Goal: Task Accomplishment & Management: Manage account settings

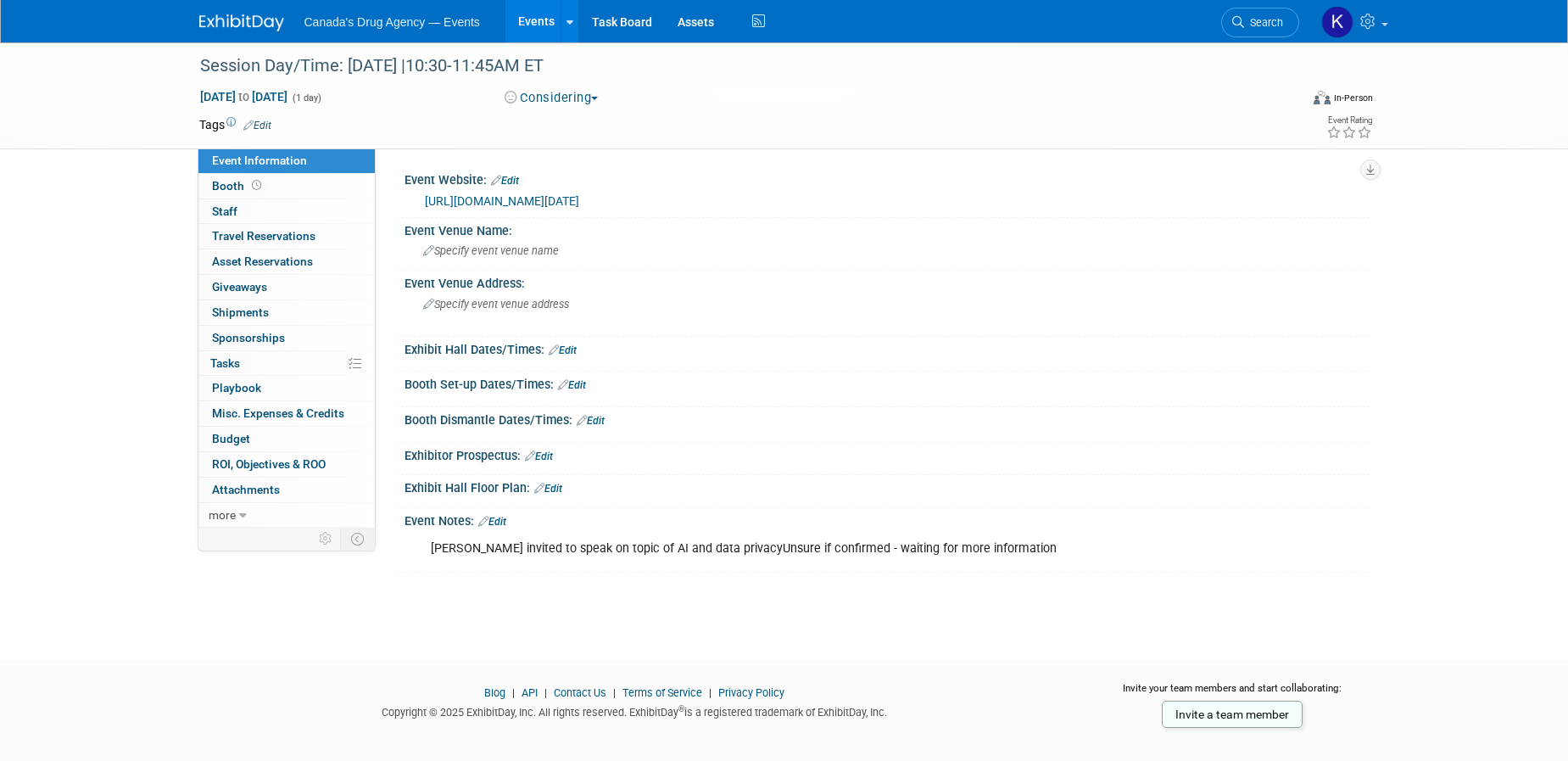
click at [580, 199] on link "https://craconline.ca/events/pan-canadian-framework-to-promote-clinical-researc…" at bounding box center [502, 201] width 154 height 14
click at [474, 49] on div at bounding box center [740, 49] width 1092 height 14
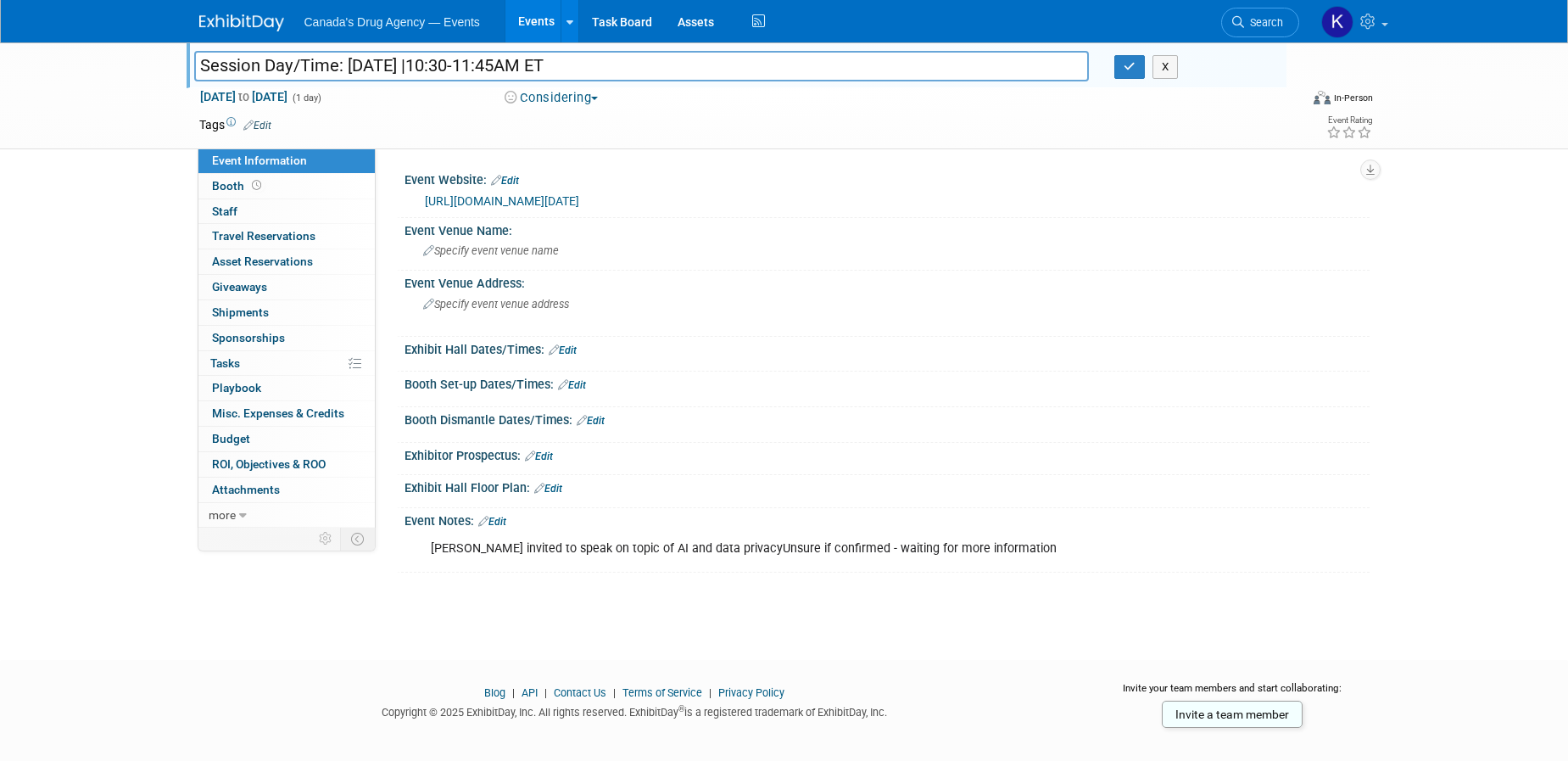
drag, startPoint x: 922, startPoint y: 70, endPoint x: 188, endPoint y: 70, distance: 734.0
click at [188, 70] on div "Session Day/Time: Tuesday, October 28 |10:30-11:45AM ET" at bounding box center [643, 67] width 921 height 25
type input "Pan-Canadian Framework to Promote Clinical Research in [GEOGRAPHIC_DATA] Summit"
click at [122, 226] on div "Session Day/Time: Tuesday, October 28 |10:30-11:45AM ET Pan-Canadian Framework …" at bounding box center [784, 335] width 1568 height 587
drag, startPoint x: 1127, startPoint y: 68, endPoint x: 1103, endPoint y: 64, distance: 24.3
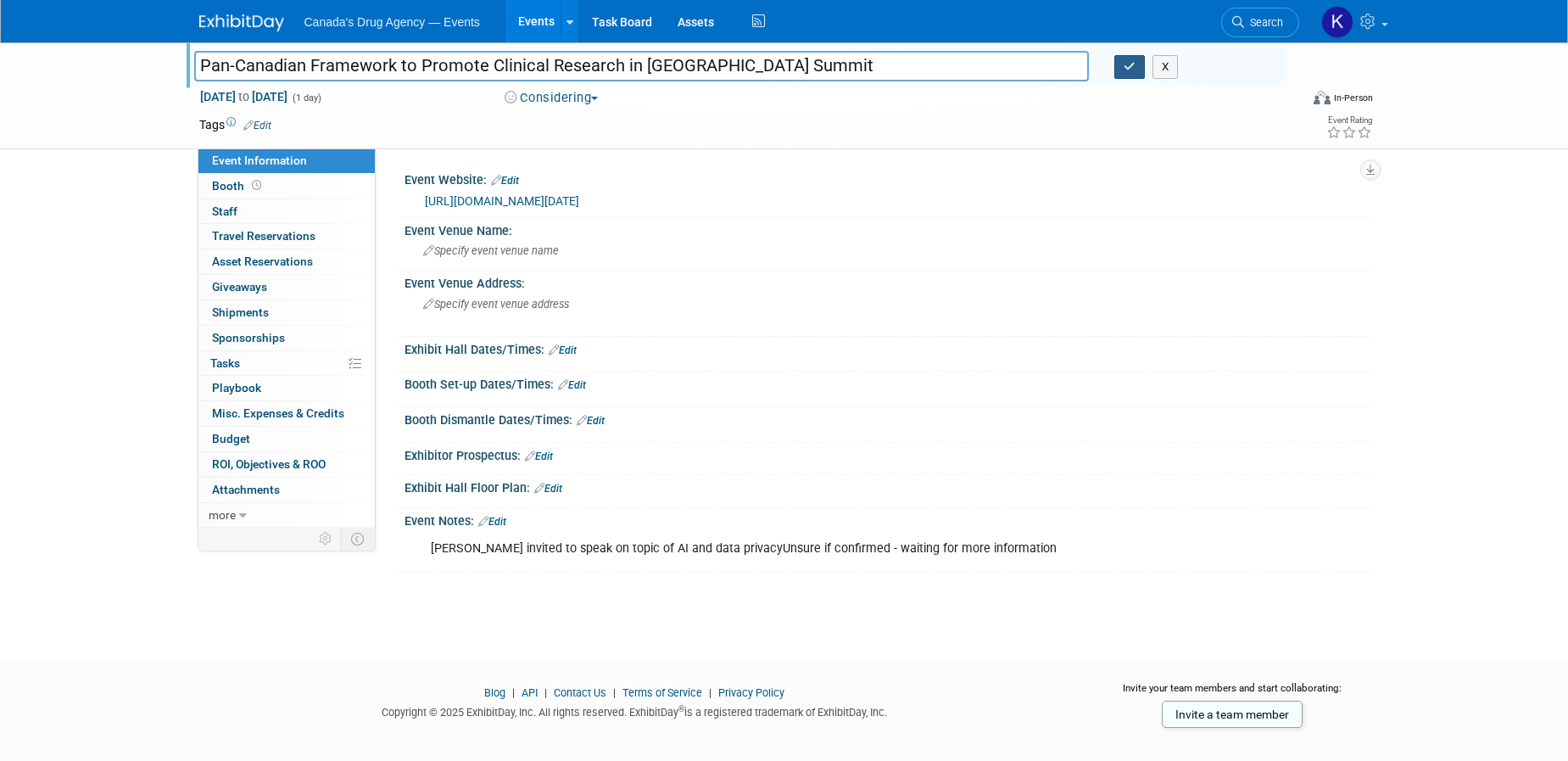
click at [1128, 68] on icon "button" at bounding box center [1130, 66] width 12 height 11
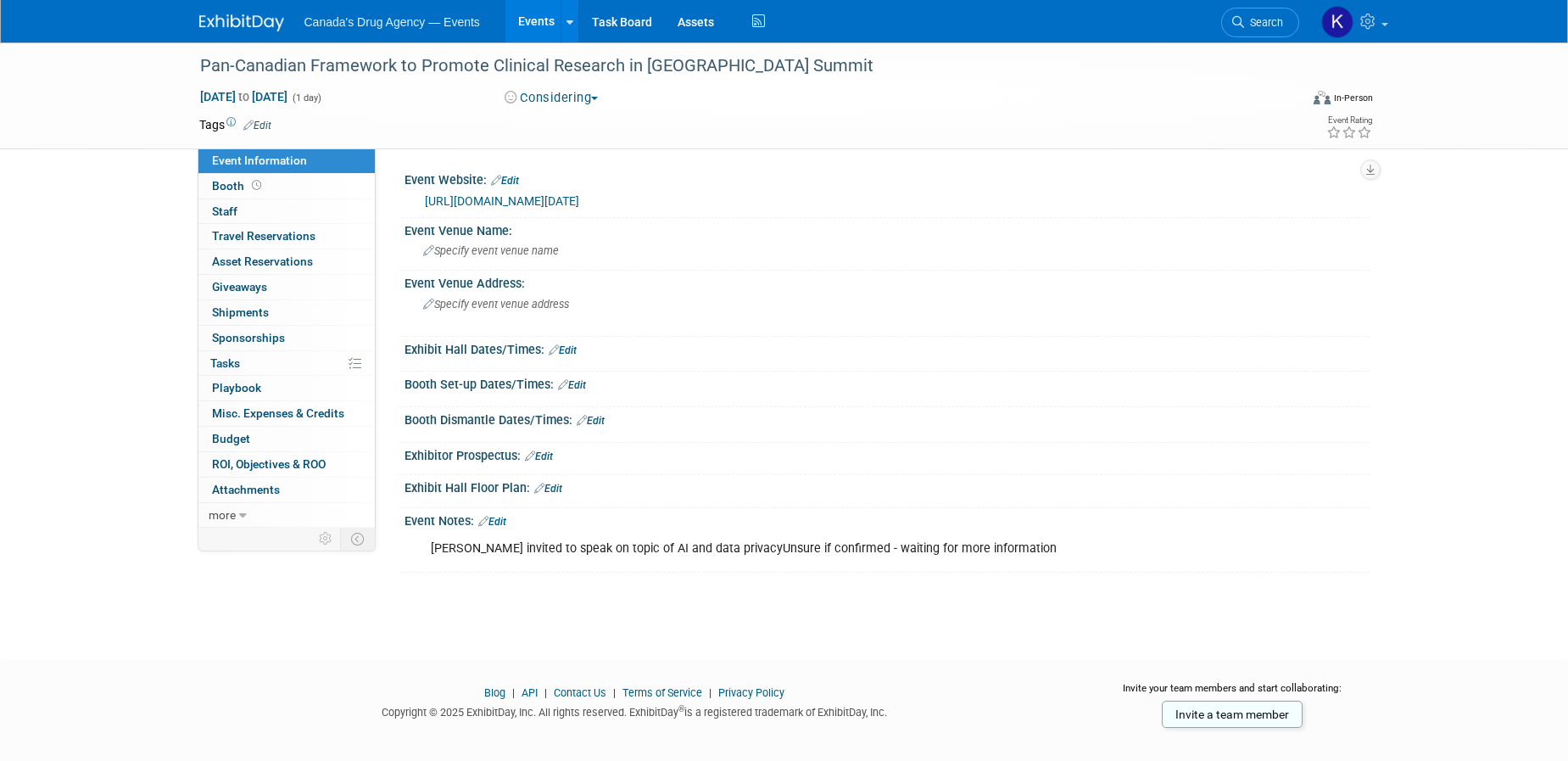
drag, startPoint x: 715, startPoint y: 546, endPoint x: 568, endPoint y: 529, distance: 148.0
click at [715, 546] on div "[PERSON_NAME] invited to speak on topic of AI and data privacyUnsure if confirm…" at bounding box center [800, 549] width 765 height 34
click at [500, 516] on link "Edit" at bounding box center [493, 522] width 28 height 12
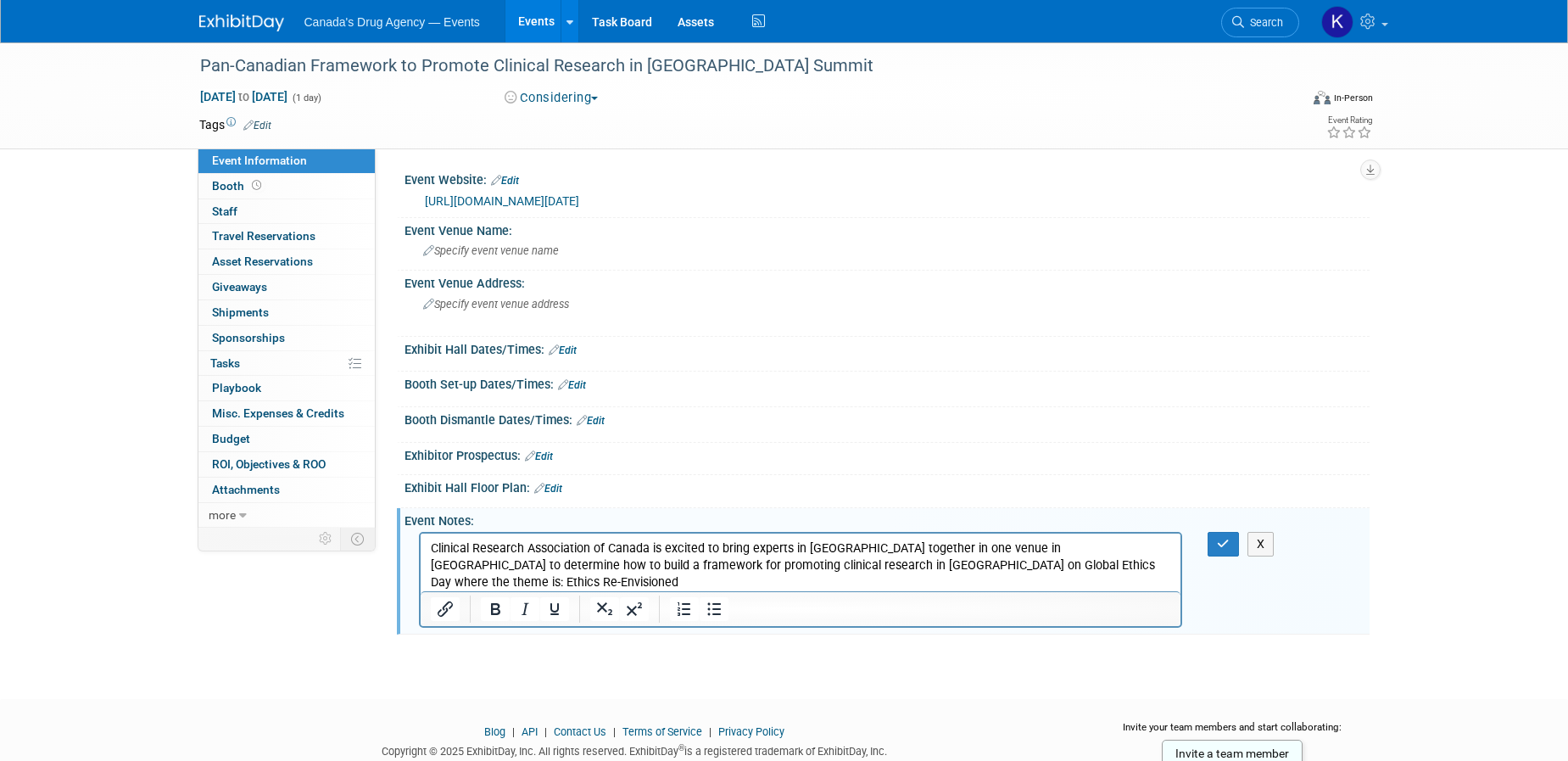
drag, startPoint x: 1006, startPoint y: 585, endPoint x: 383, endPoint y: 590, distance: 623.0
click at [420, 590] on html "Clinical Research Association of Canada is excited to bring experts in Canada t…" at bounding box center [799, 571] width 761 height 75
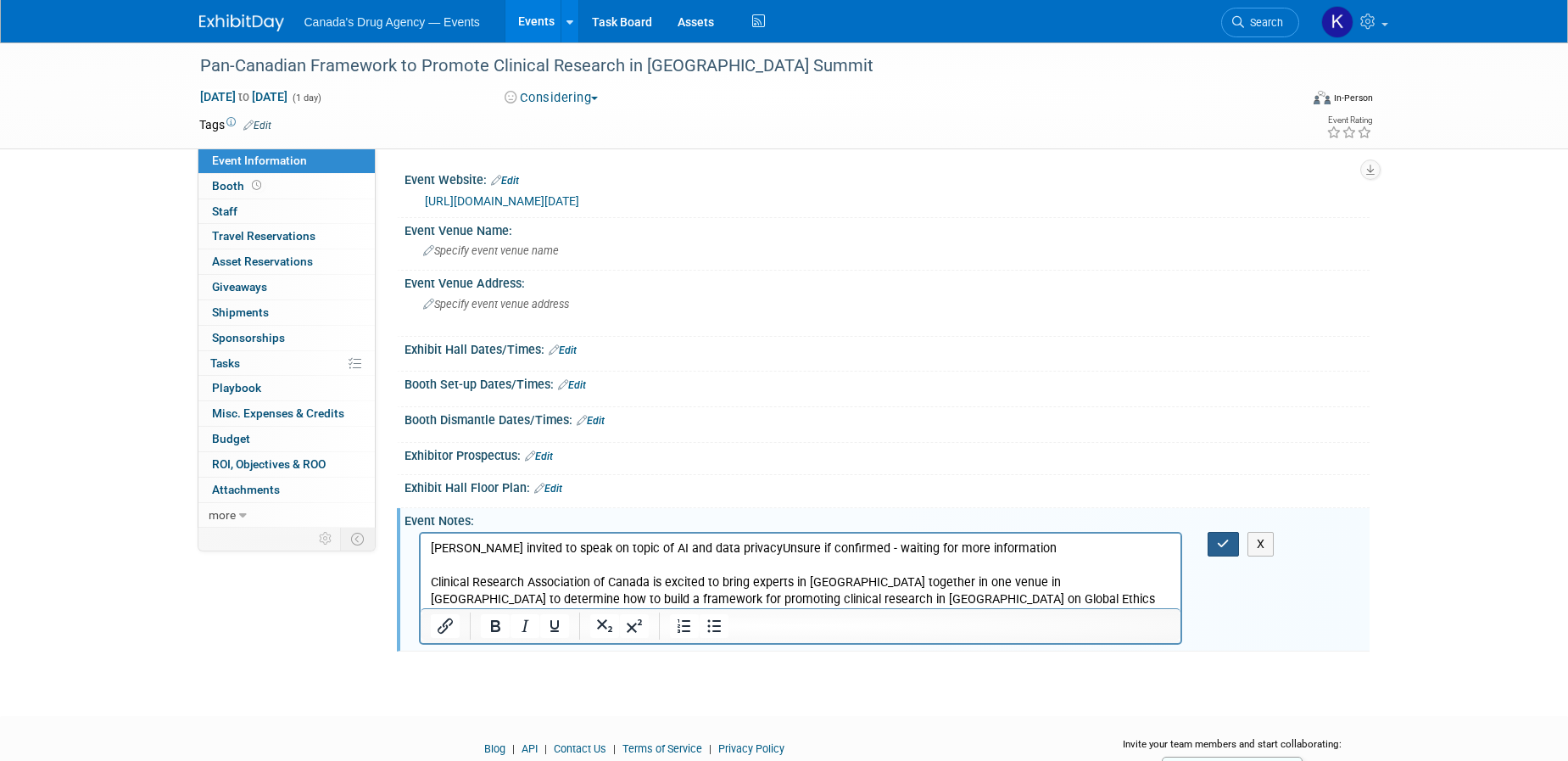
click at [1219, 547] on icon "button" at bounding box center [1223, 544] width 13 height 12
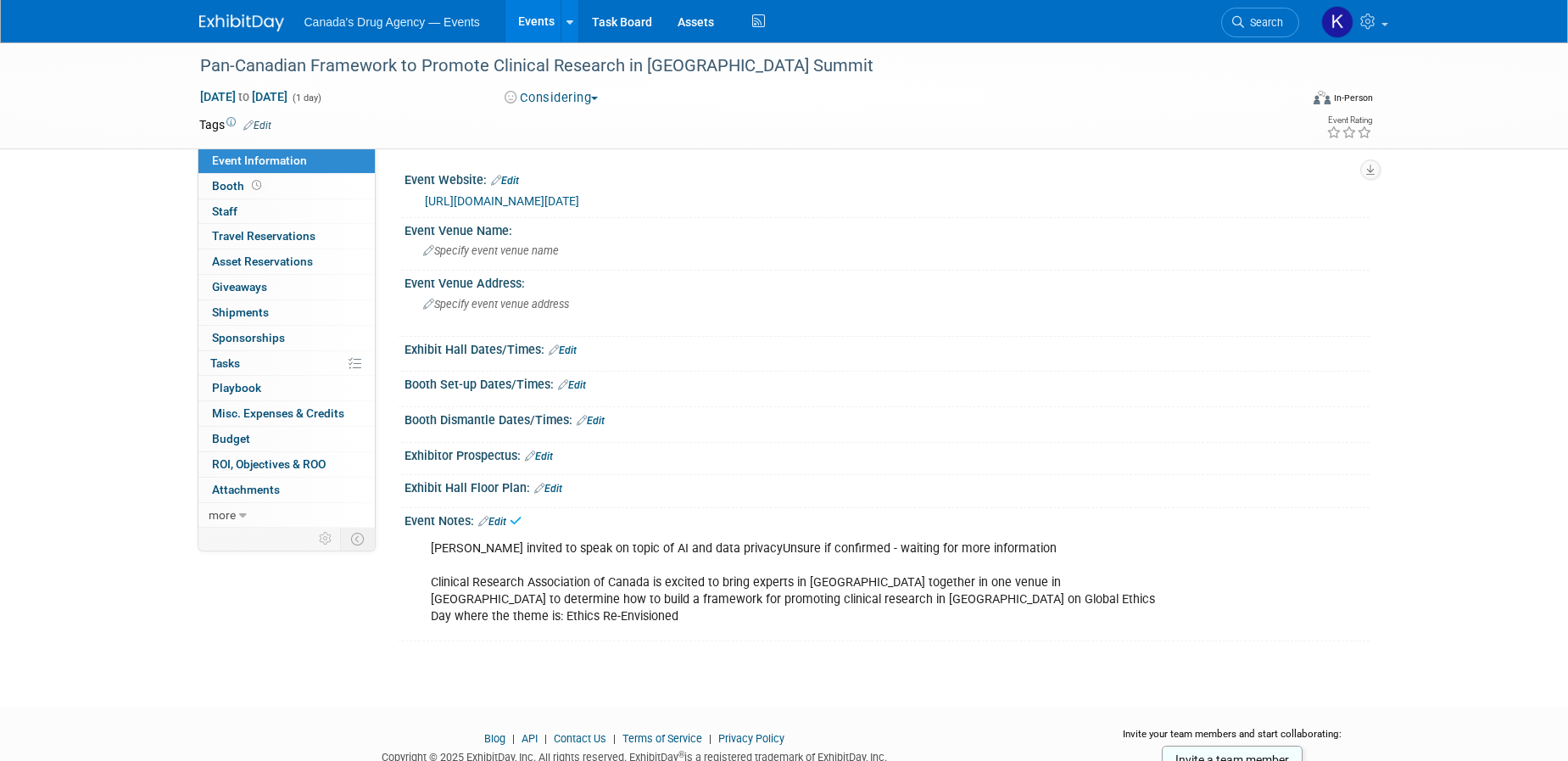
click at [239, 20] on img at bounding box center [241, 22] width 85 height 17
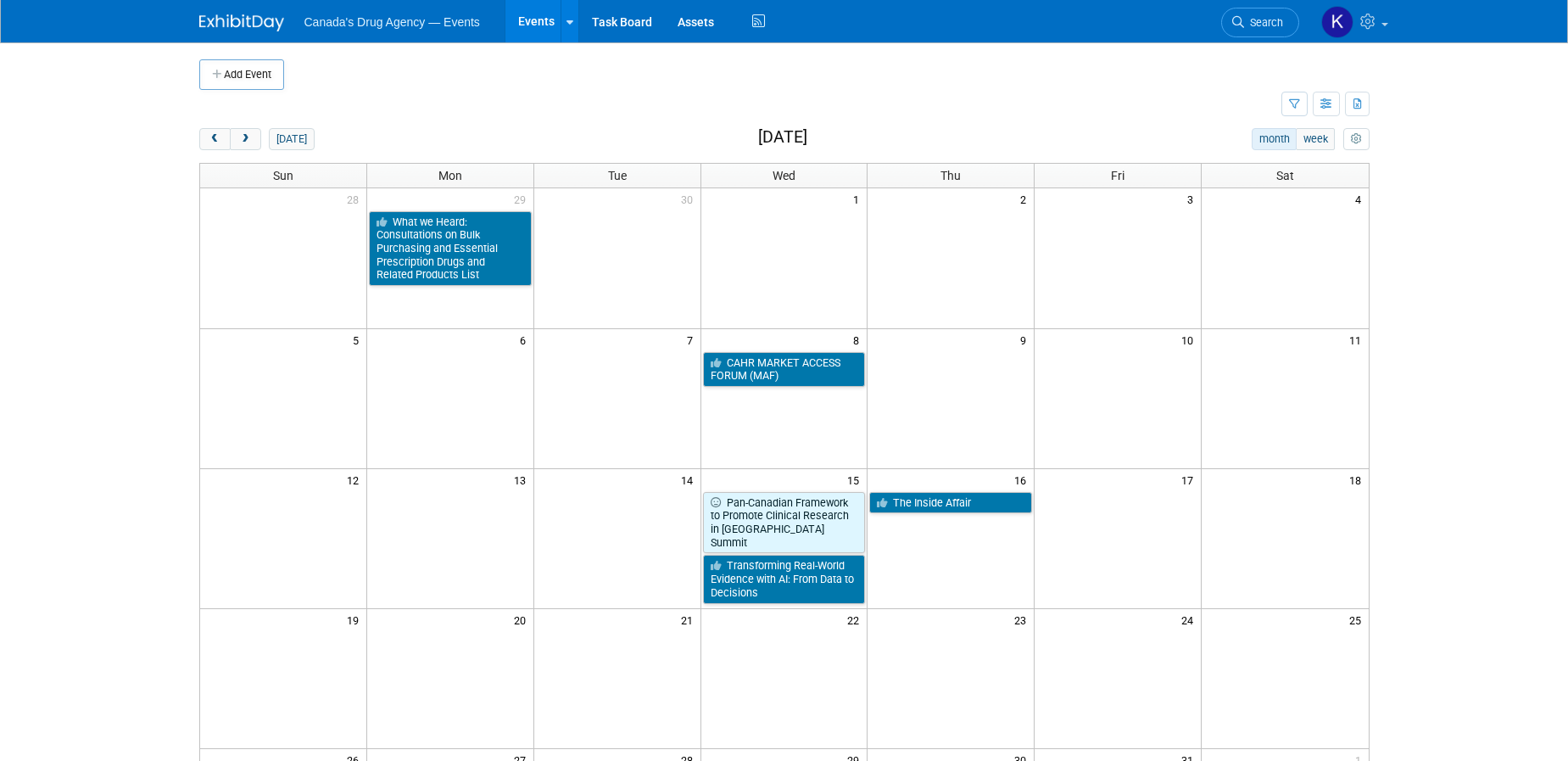
drag, startPoint x: 164, startPoint y: 320, endPoint x: 173, endPoint y: 313, distance: 11.4
click at [164, 320] on body "Canada's Drug Agency — Events Events Add Event Bulk Upload Events Shareable Eve…" at bounding box center [784, 380] width 1568 height 761
click at [781, 565] on link "Transforming Real-World Evidence with AI: From Data to Decisions" at bounding box center [784, 579] width 163 height 48
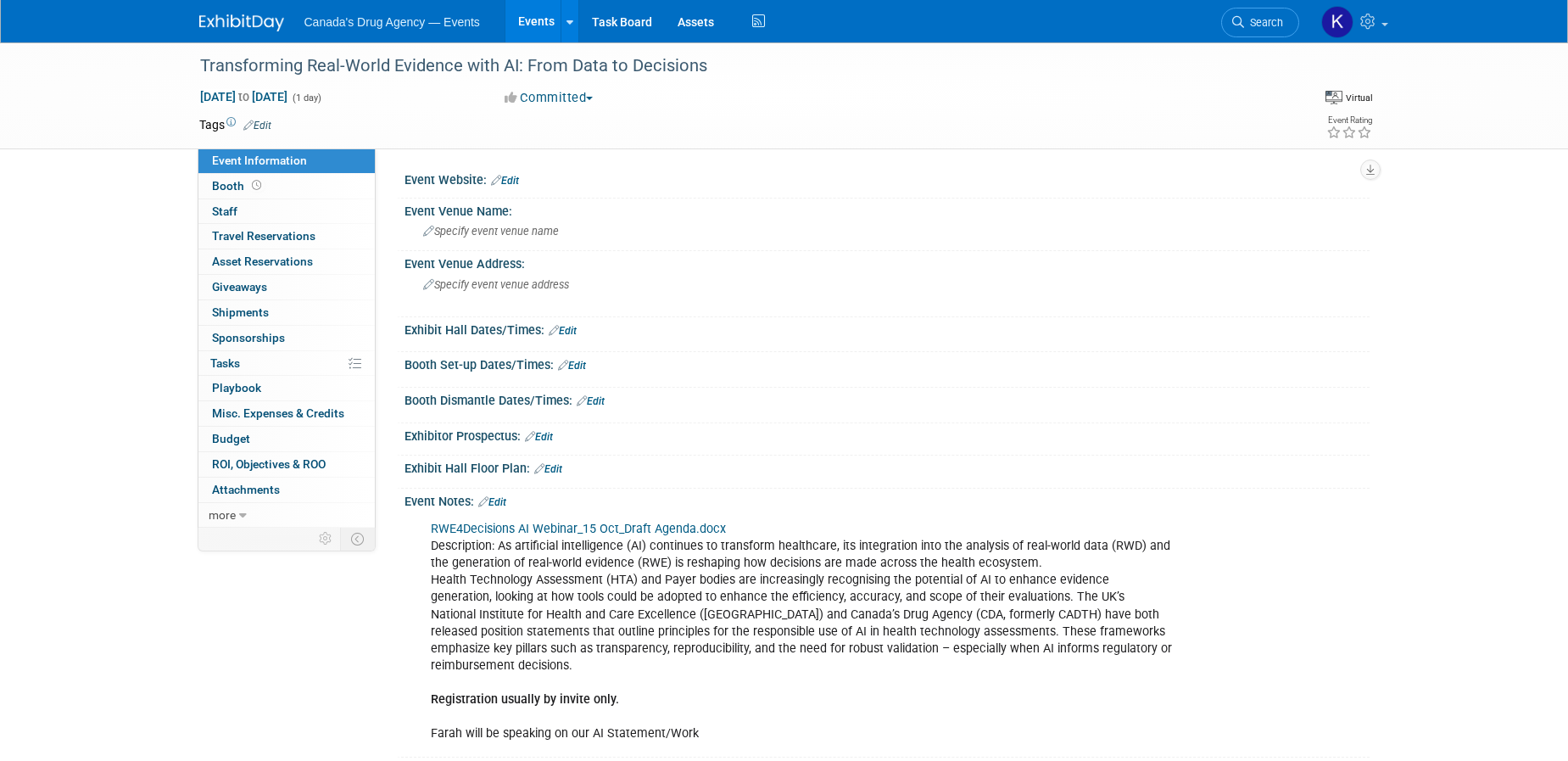
click at [639, 580] on div "RWE4Decisions AI Webinar_15 Oct_Draft Agenda.docx Description: As artificial in…" at bounding box center [800, 632] width 765 height 238
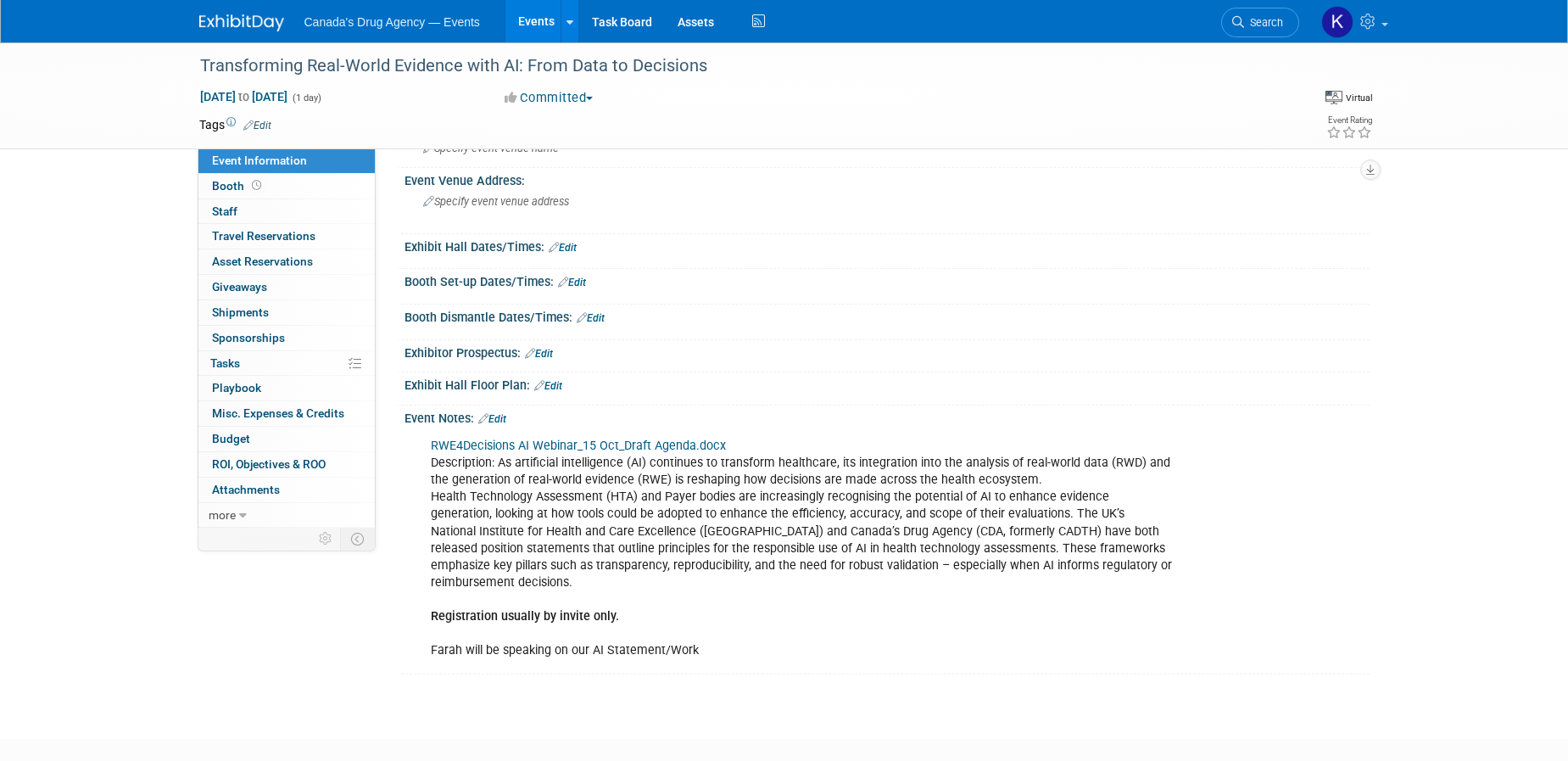
scroll to position [163, 0]
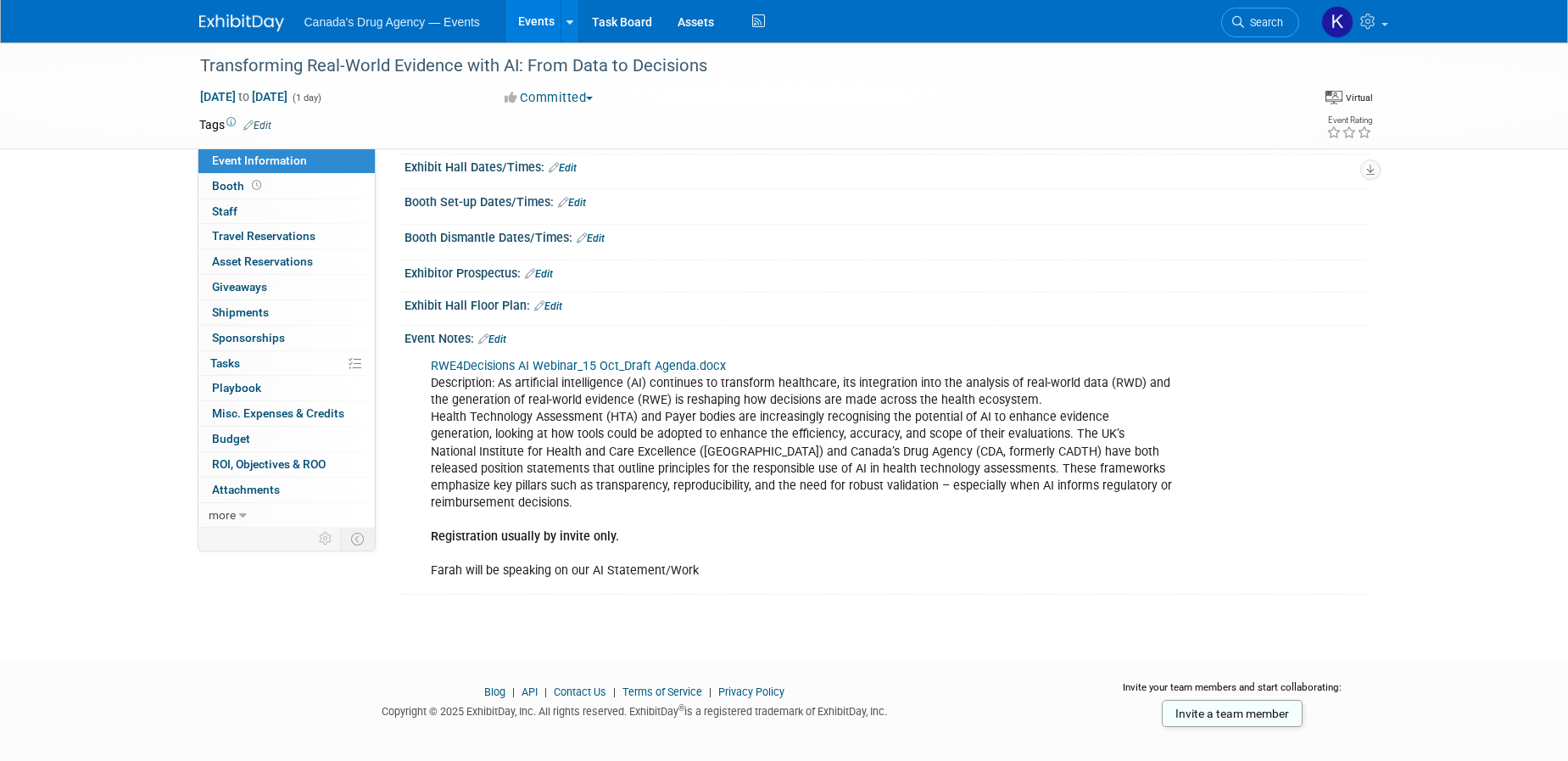
click at [830, 495] on div "RWE4Decisions AI Webinar_15 Oct_Draft Agenda.docx Description: As artificial in…" at bounding box center [800, 469] width 765 height 238
click at [777, 468] on div "RWE4Decisions AI Webinar_15 Oct_Draft Agenda.docx Description: As artificial in…" at bounding box center [800, 469] width 765 height 238
click at [603, 499] on div "RWE4Decisions AI Webinar_15 Oct_Draft Agenda.docx Description: As artificial in…" at bounding box center [800, 469] width 765 height 238
click at [661, 507] on div "RWE4Decisions AI Webinar_15 Oct_Draft Agenda.docx Description: As artificial in…" at bounding box center [800, 469] width 765 height 238
click at [240, 15] on img at bounding box center [241, 22] width 85 height 17
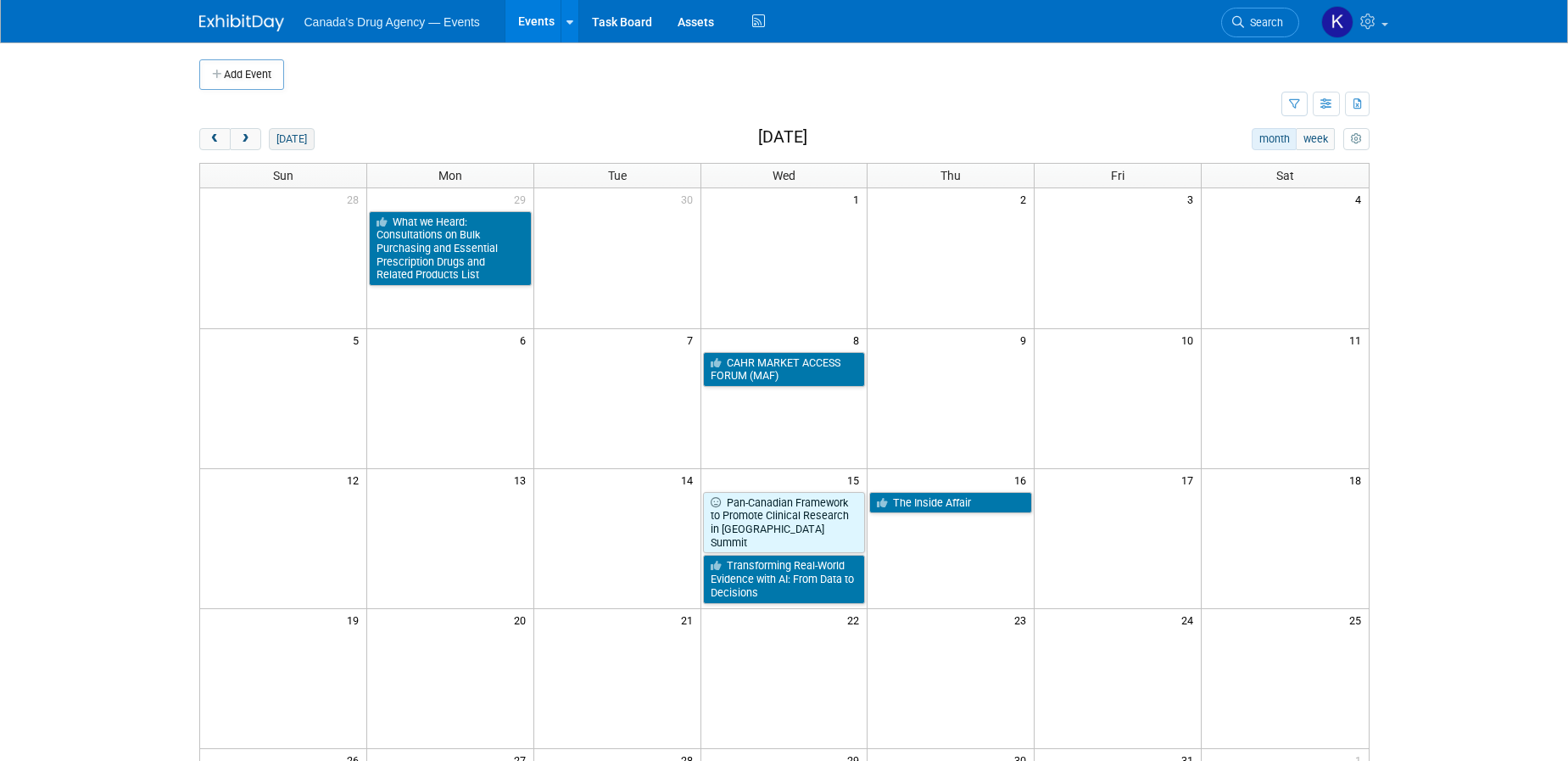
click at [291, 137] on button "[DATE]" at bounding box center [291, 139] width 45 height 22
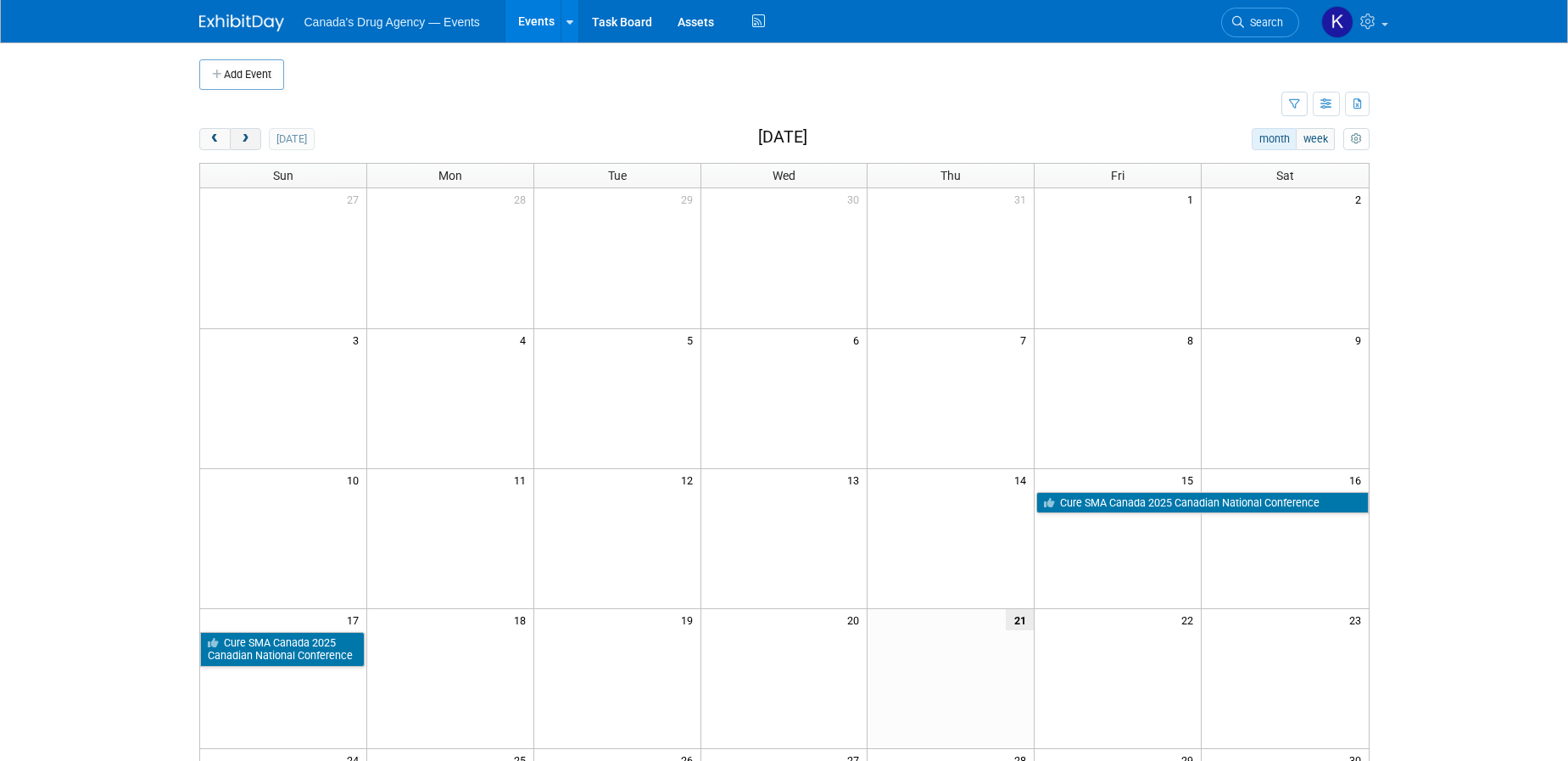
click at [250, 140] on span "next" at bounding box center [245, 139] width 13 height 11
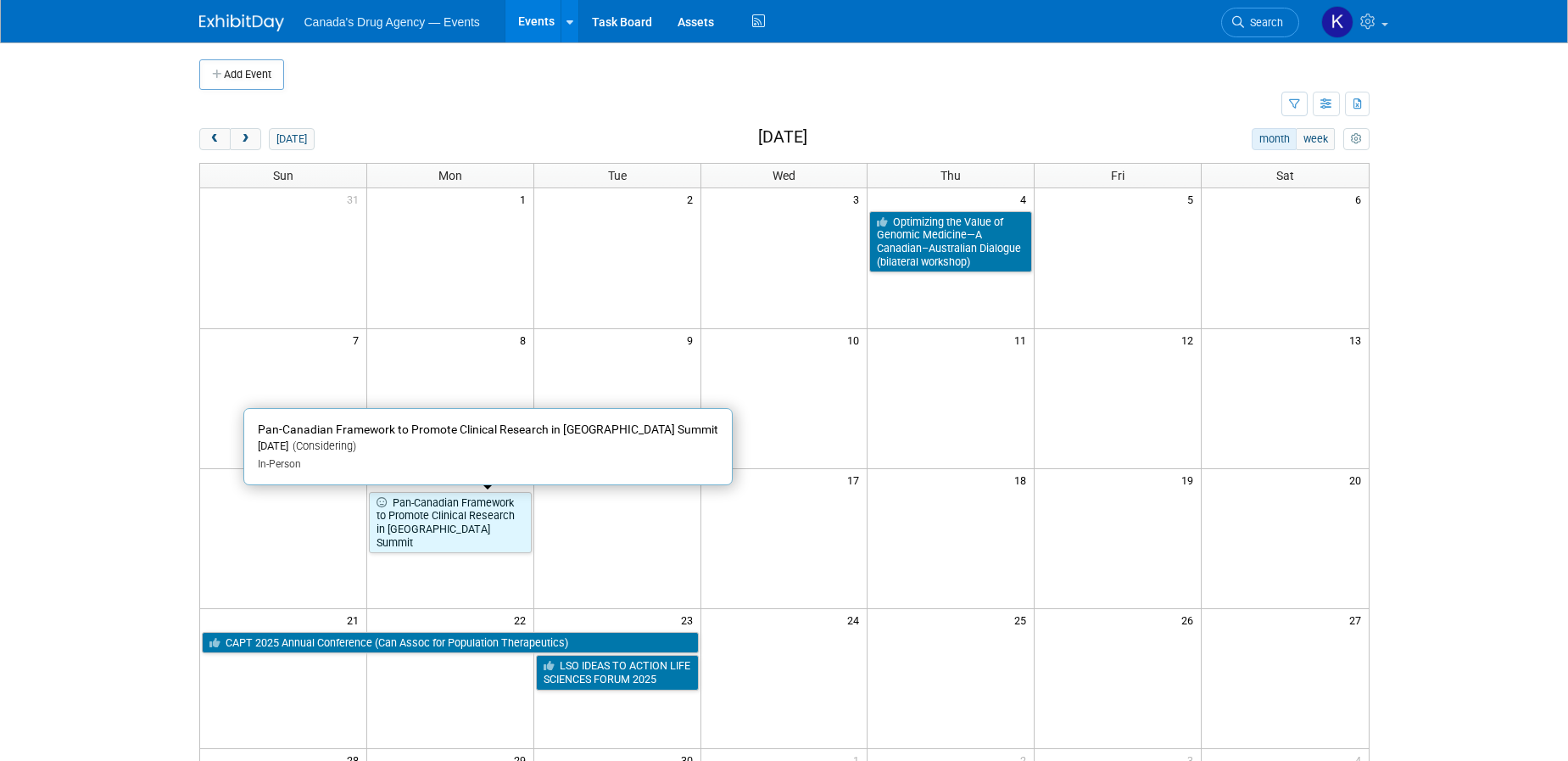
drag, startPoint x: 446, startPoint y: 508, endPoint x: 461, endPoint y: 508, distance: 15.0
click at [446, 508] on link "Pan-Canadian Framework to Promote Clinical Research in [GEOGRAPHIC_DATA] Summit" at bounding box center [450, 523] width 163 height 62
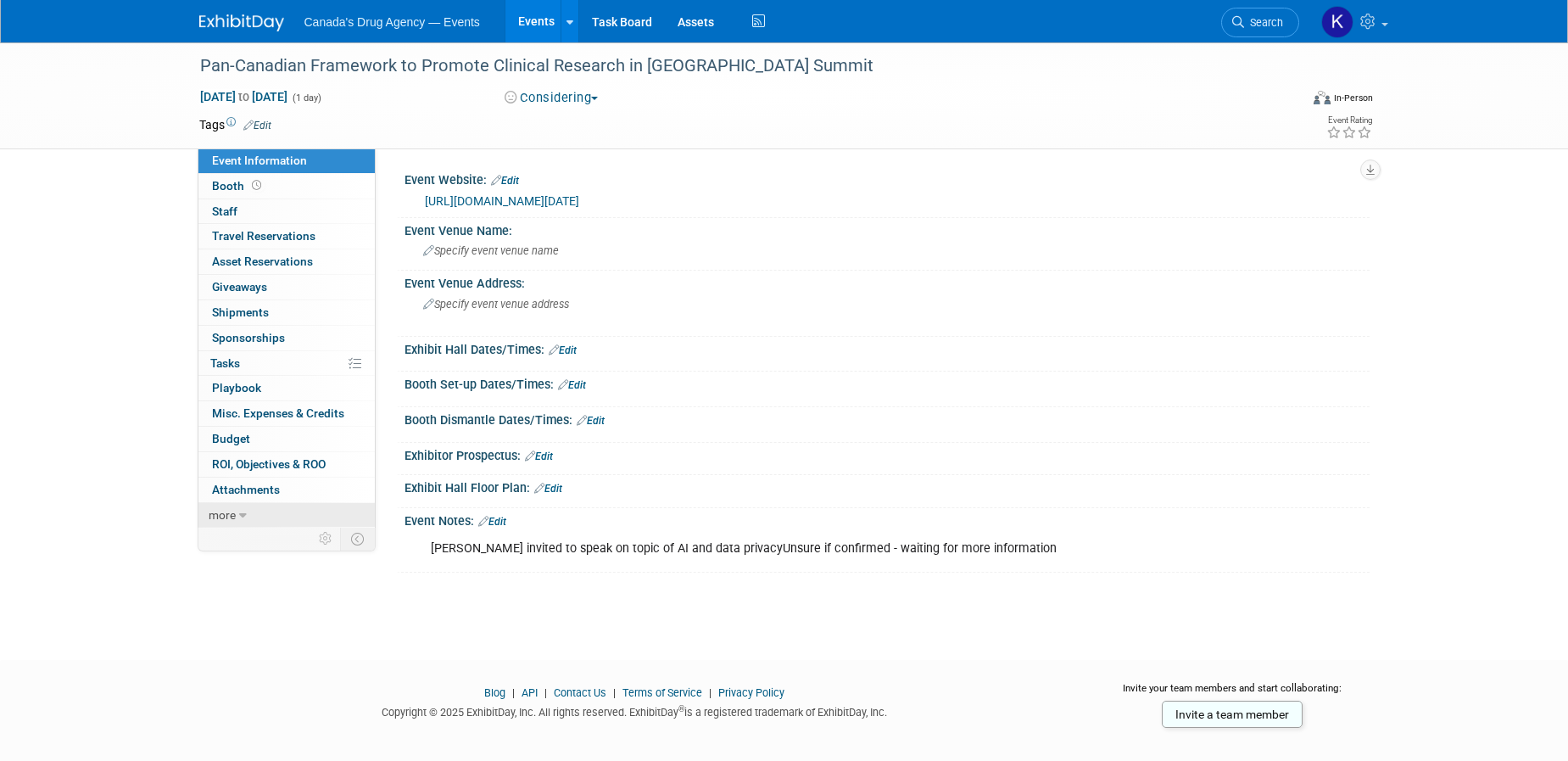
click at [222, 513] on span "more" at bounding box center [222, 515] width 27 height 14
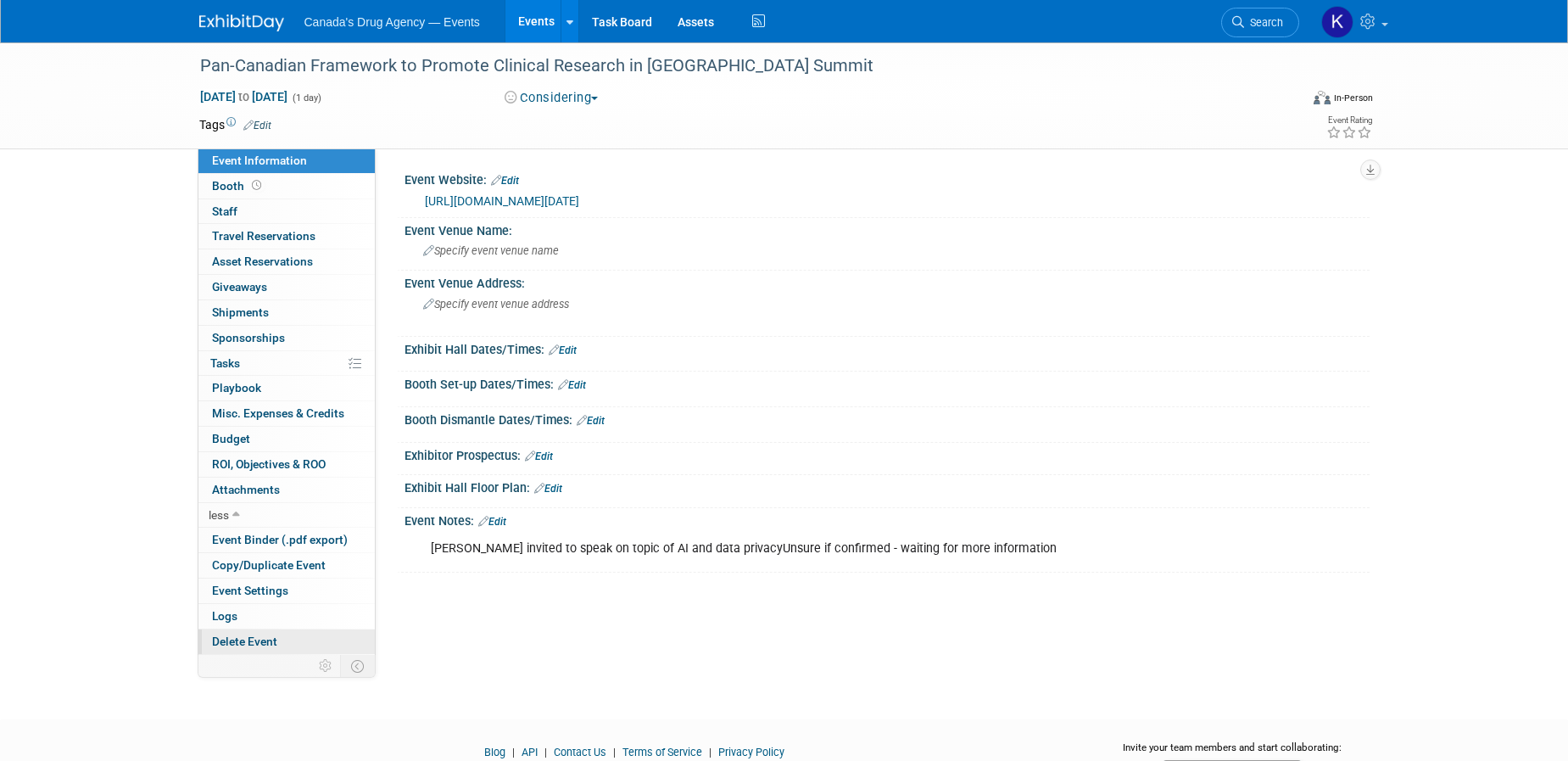
click at [253, 640] on span "Delete Event" at bounding box center [244, 642] width 65 height 14
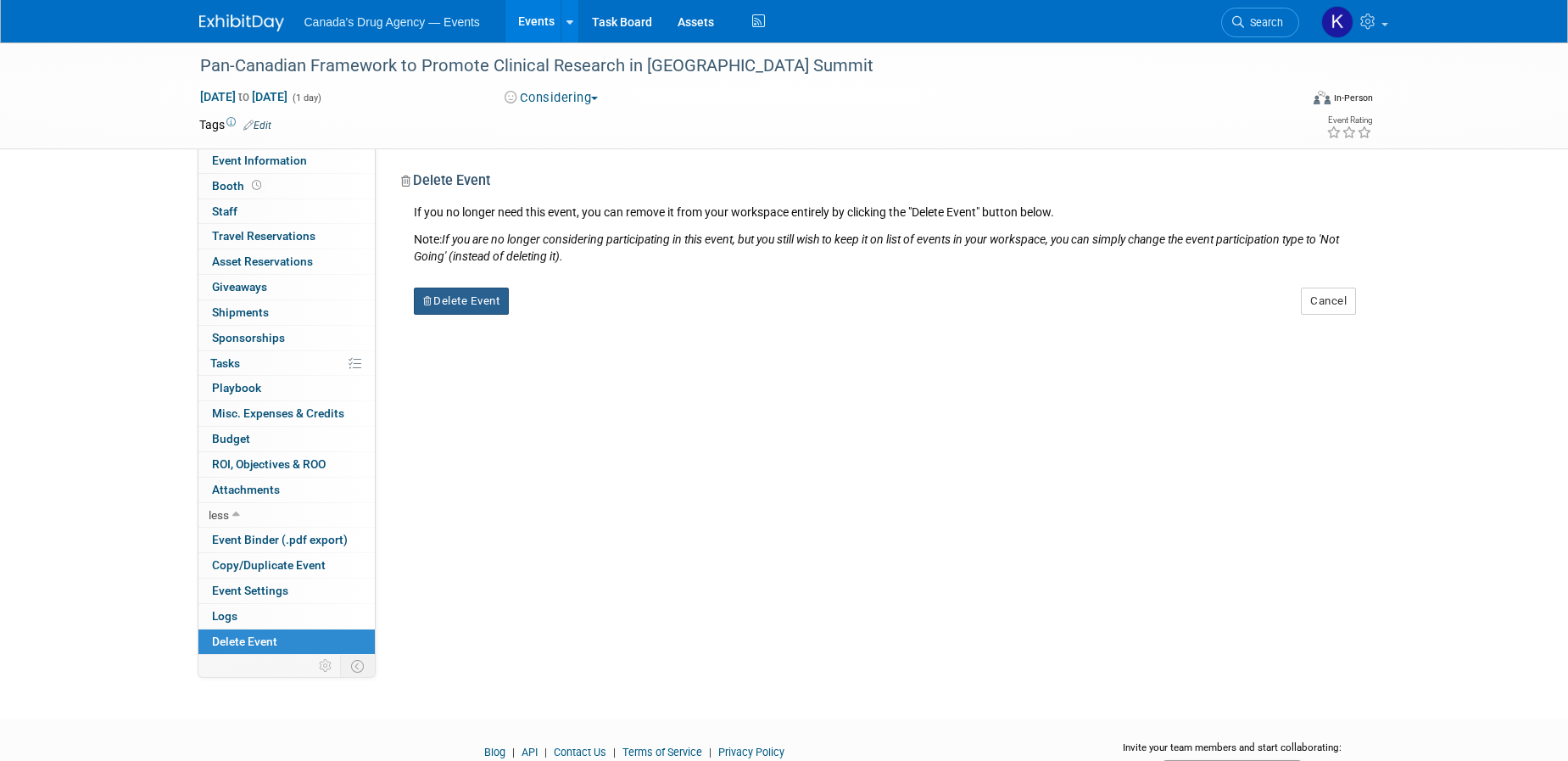
click at [472, 306] on button "Delete Event" at bounding box center [462, 301] width 96 height 27
click at [571, 308] on link "Yes" at bounding box center [568, 314] width 49 height 27
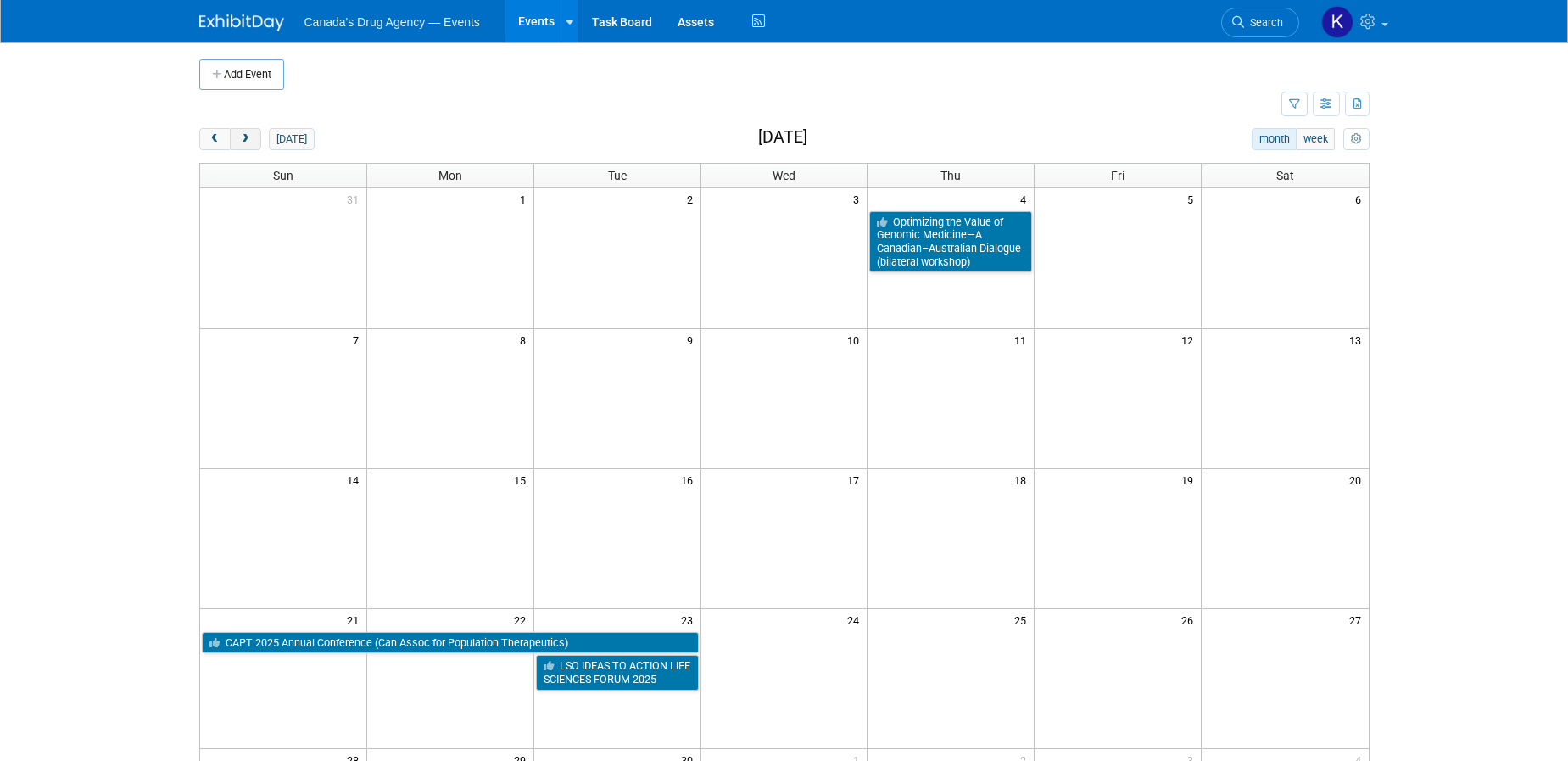
click at [247, 137] on span "next" at bounding box center [245, 139] width 13 height 11
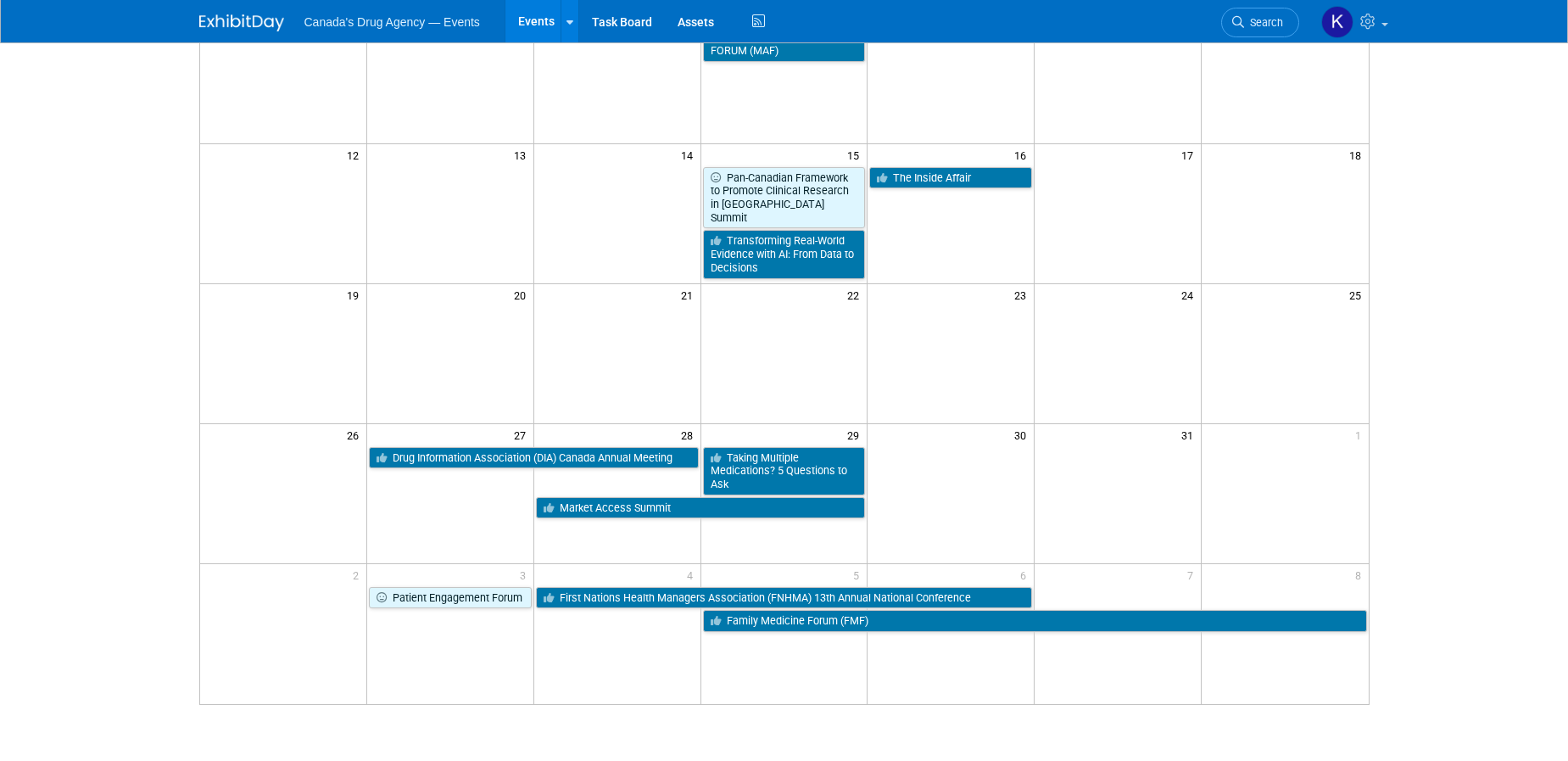
scroll to position [339, 0]
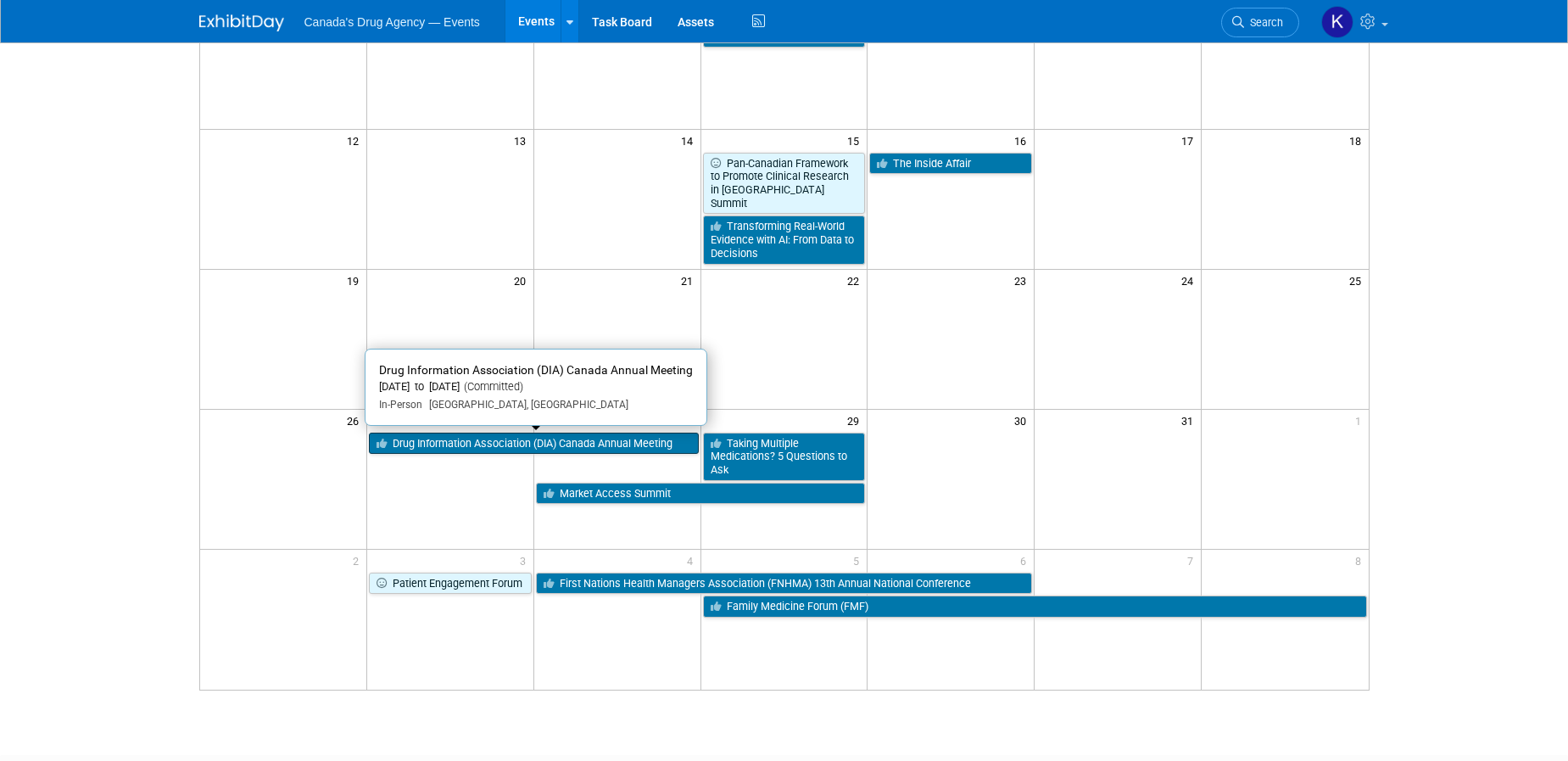
click at [527, 437] on link "Drug Information Association (DIA) Canada Annual Meeting" at bounding box center [534, 444] width 330 height 22
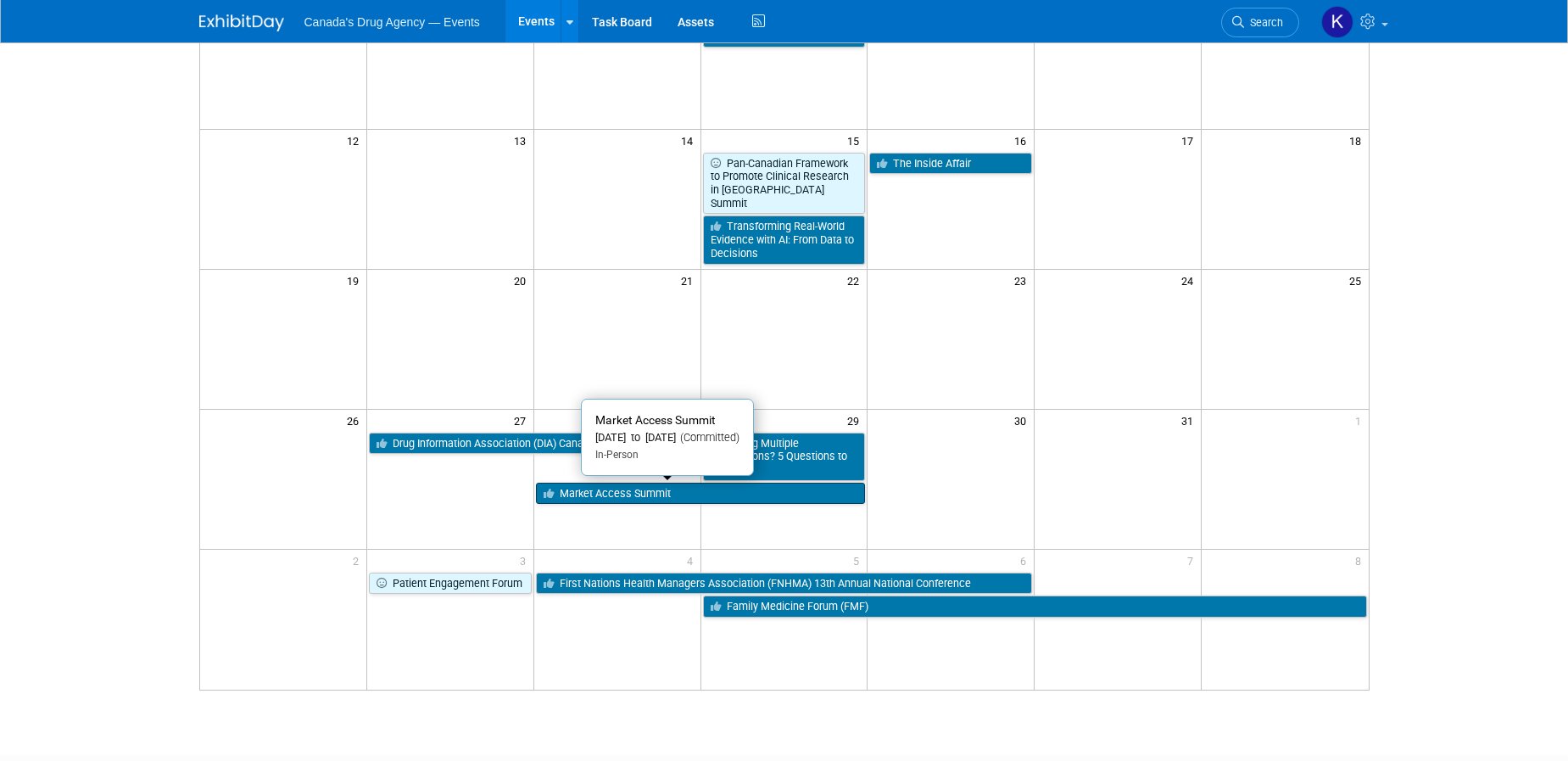
click at [620, 501] on link "Market Access Summit" at bounding box center [701, 494] width 330 height 22
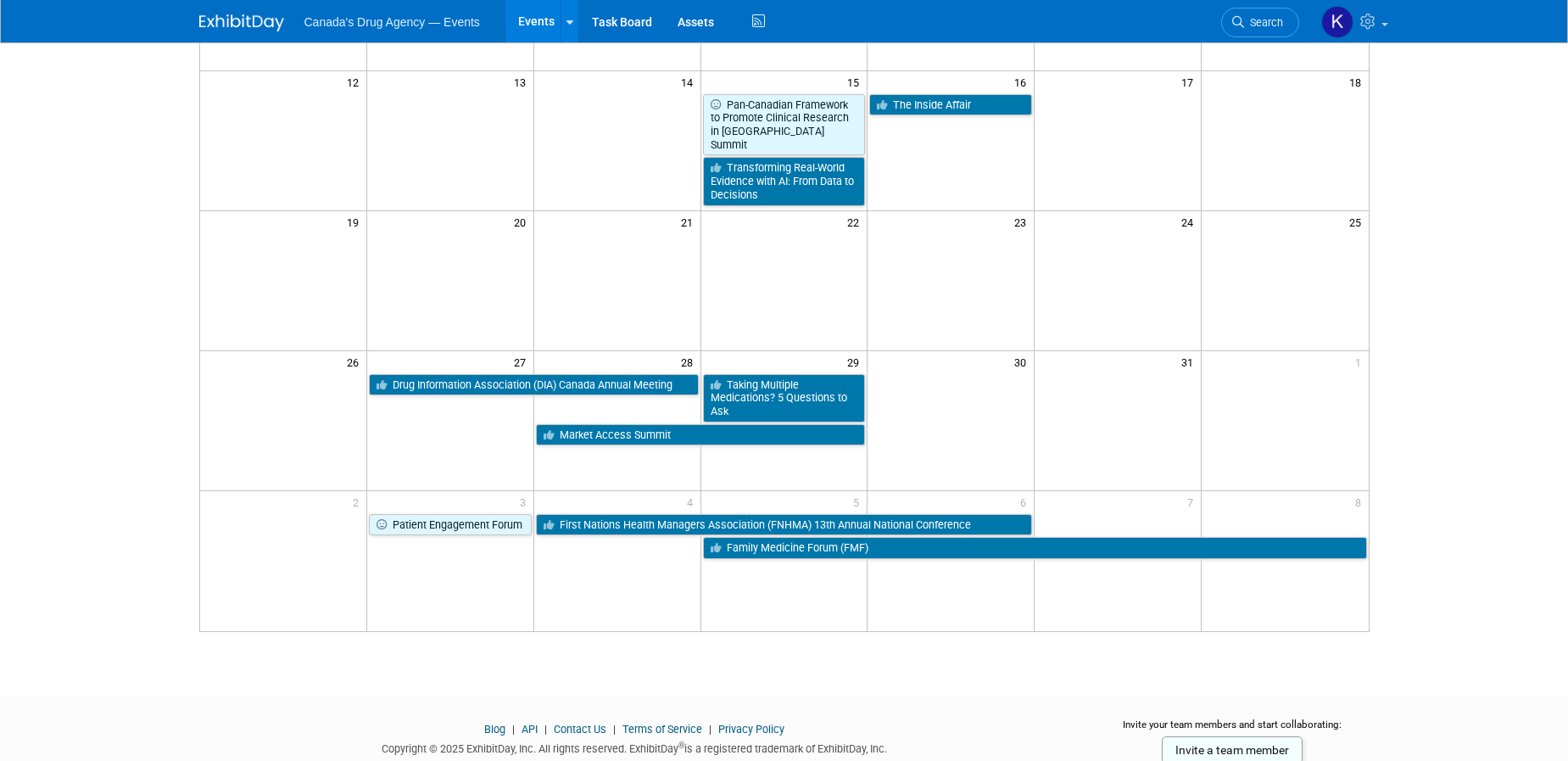
scroll to position [424, 0]
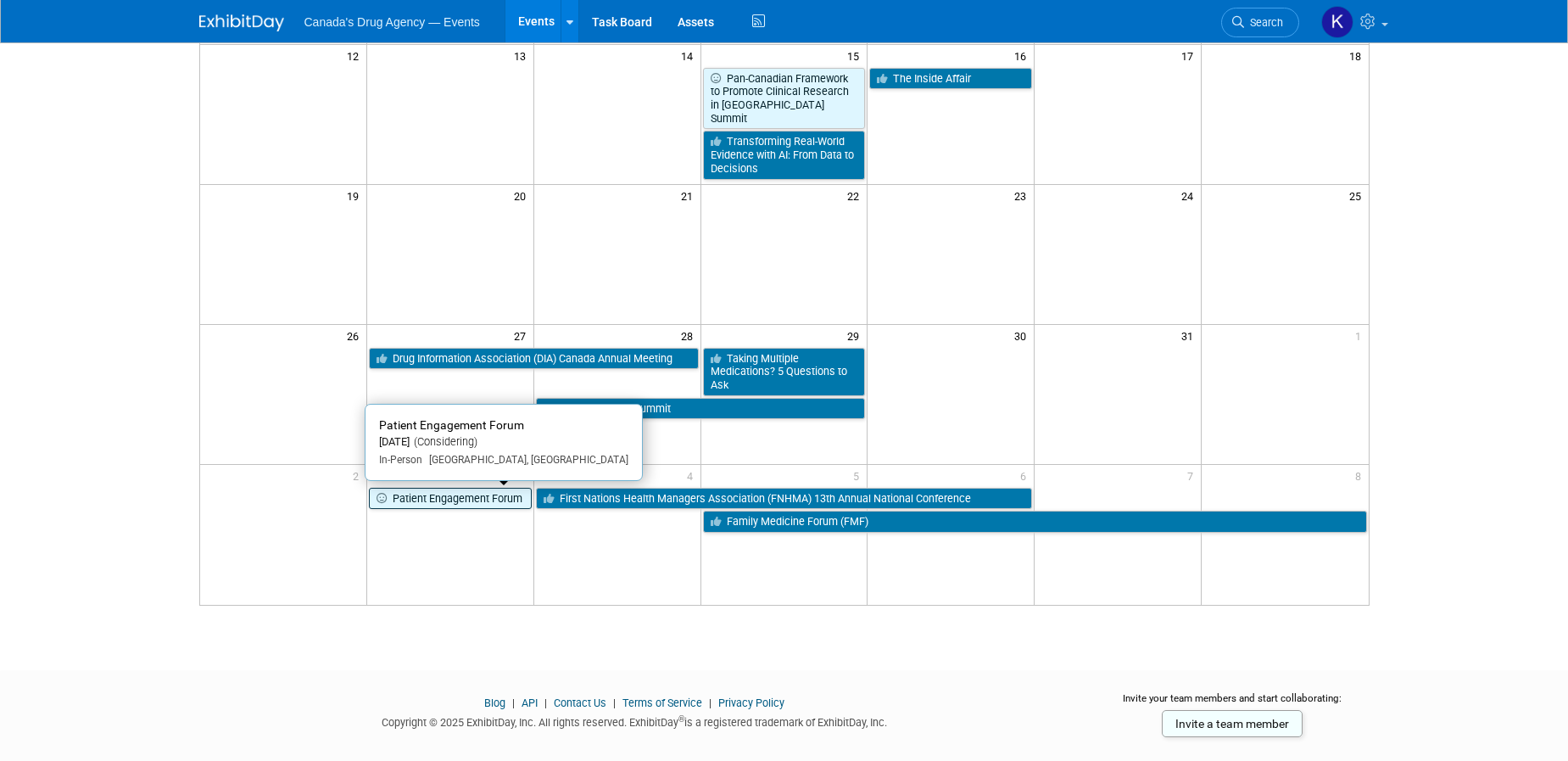
click at [414, 497] on link "Patient Engagement Forum" at bounding box center [450, 499] width 163 height 22
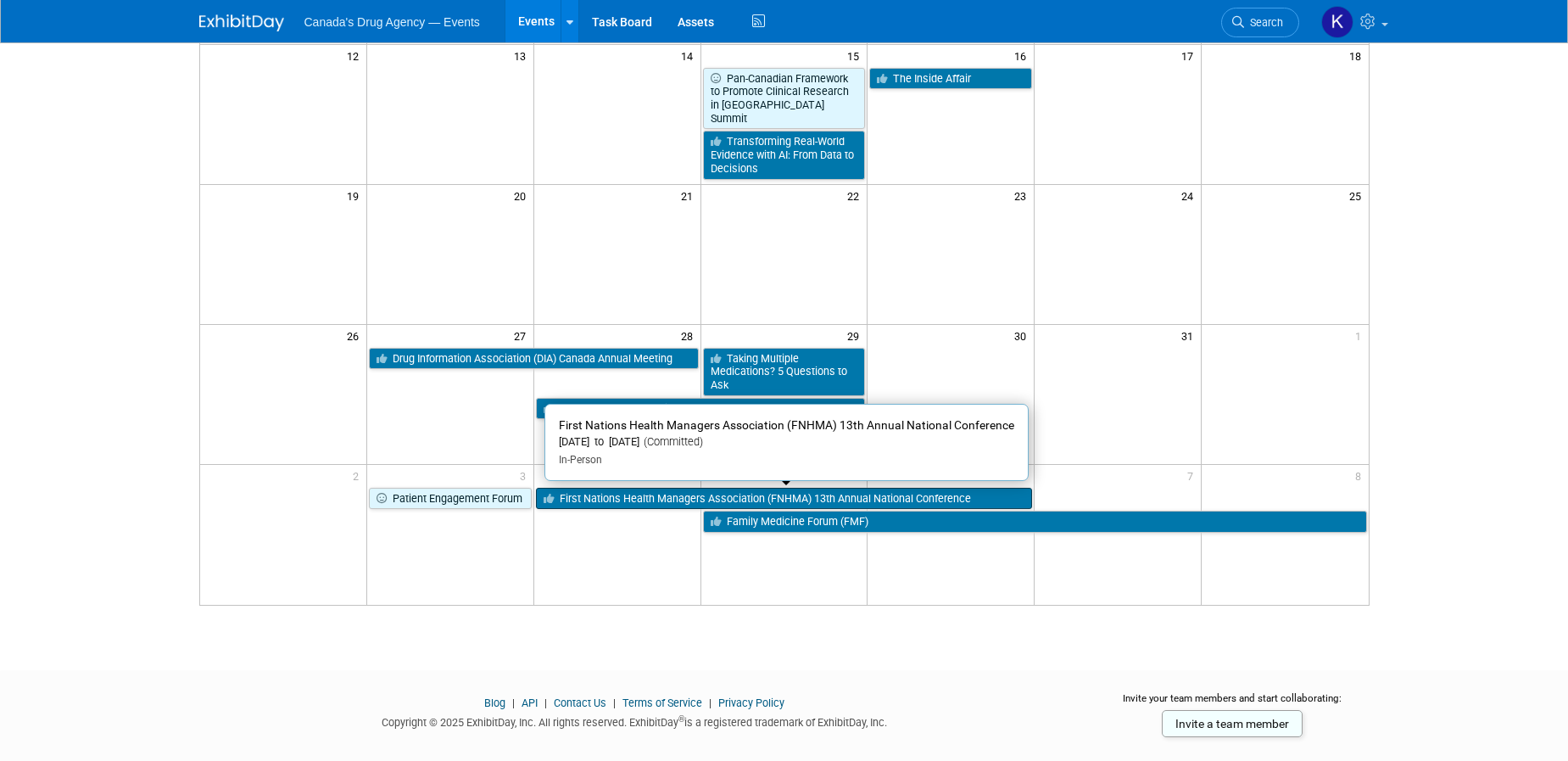
click at [637, 501] on link "First Nations Health Managers Association (FNHMA) 13th Annual National Conferen…" at bounding box center [784, 499] width 497 height 22
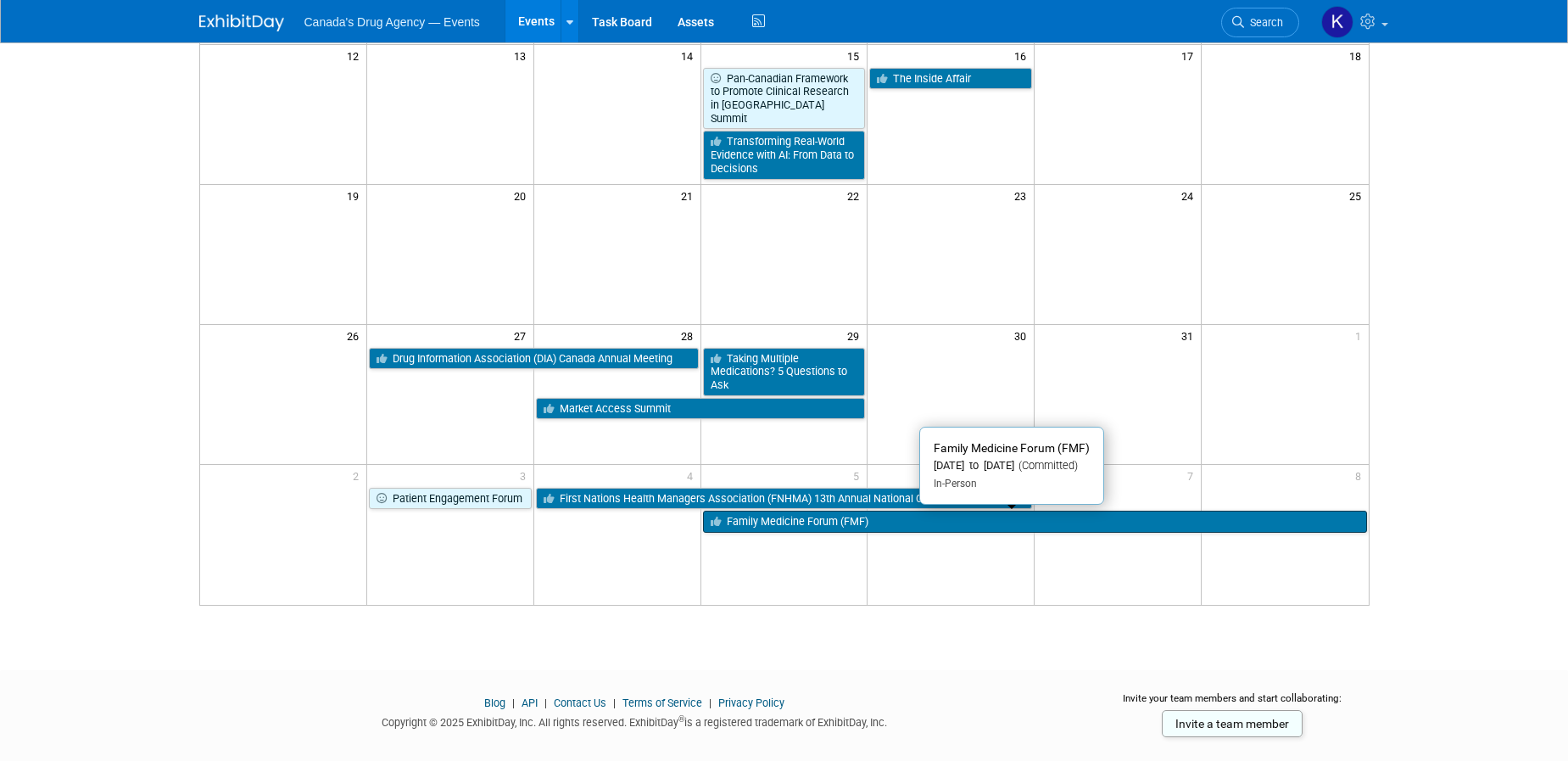
click at [799, 518] on link "Family Medicine Forum (FMF)" at bounding box center [1035, 522] width 665 height 22
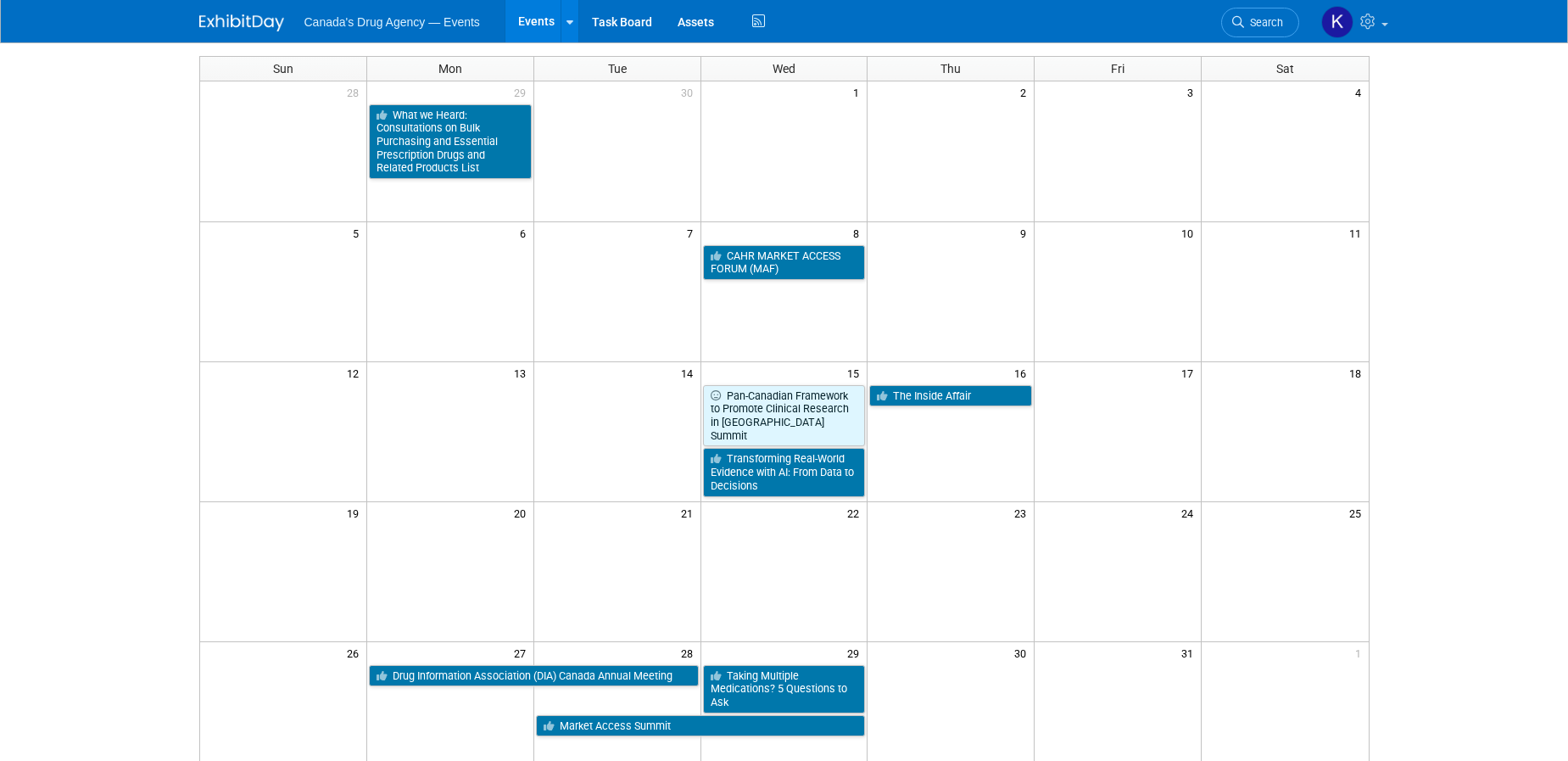
scroll to position [85, 0]
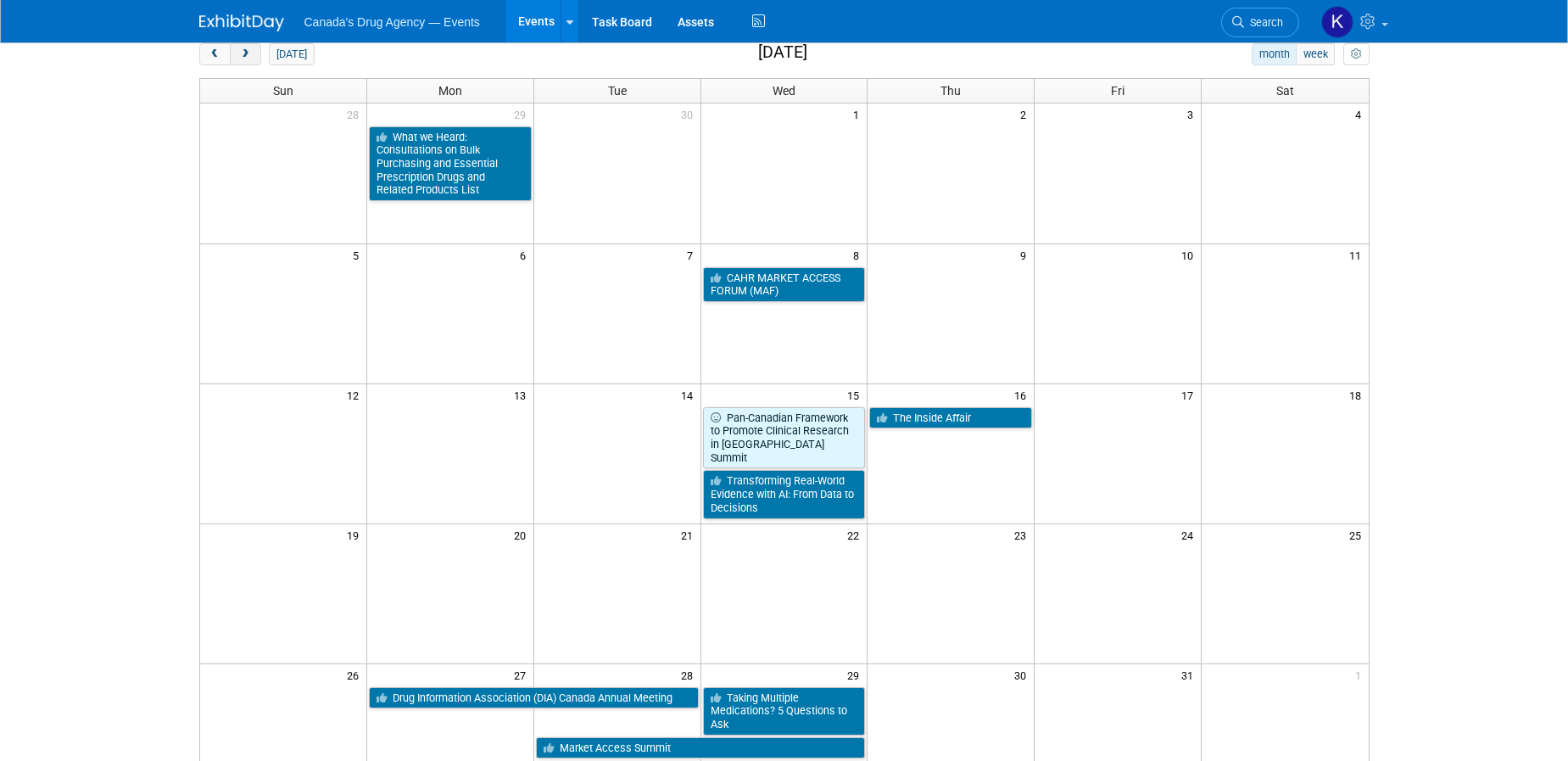
click at [255, 53] on button "next" at bounding box center [245, 54] width 31 height 22
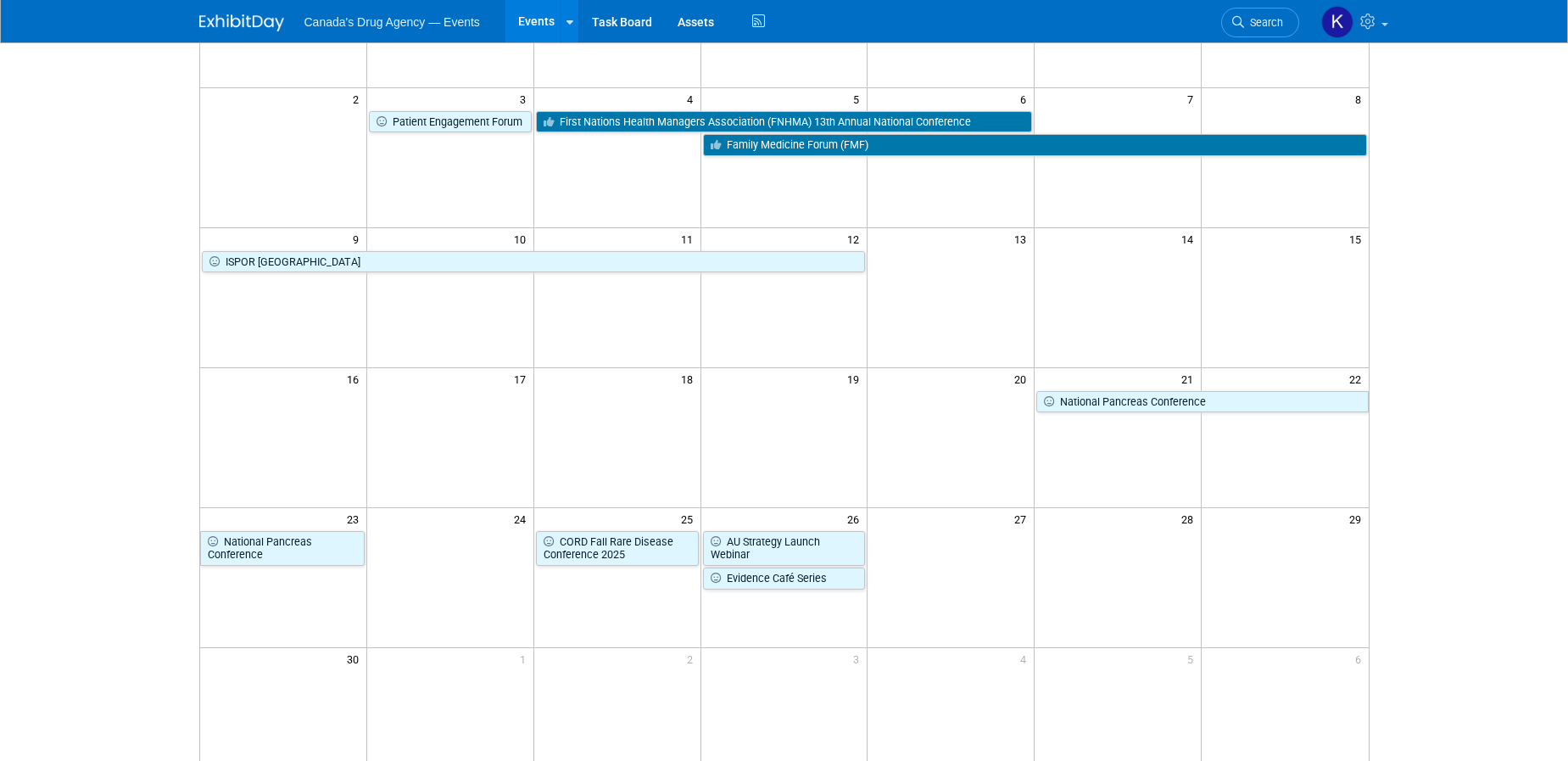
scroll to position [339, 0]
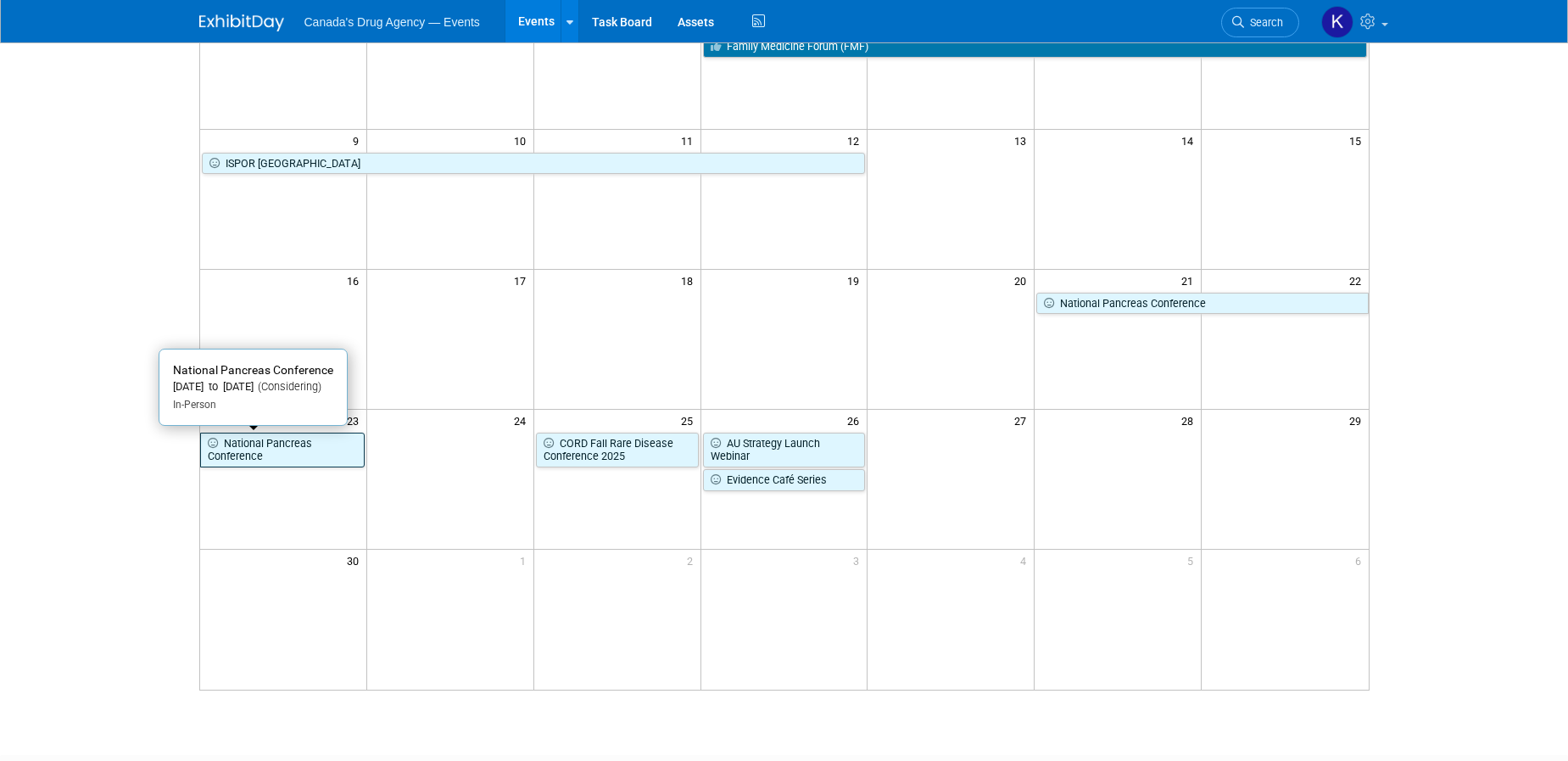
click at [270, 453] on link "National Pancreas Conference" at bounding box center [282, 450] width 165 height 35
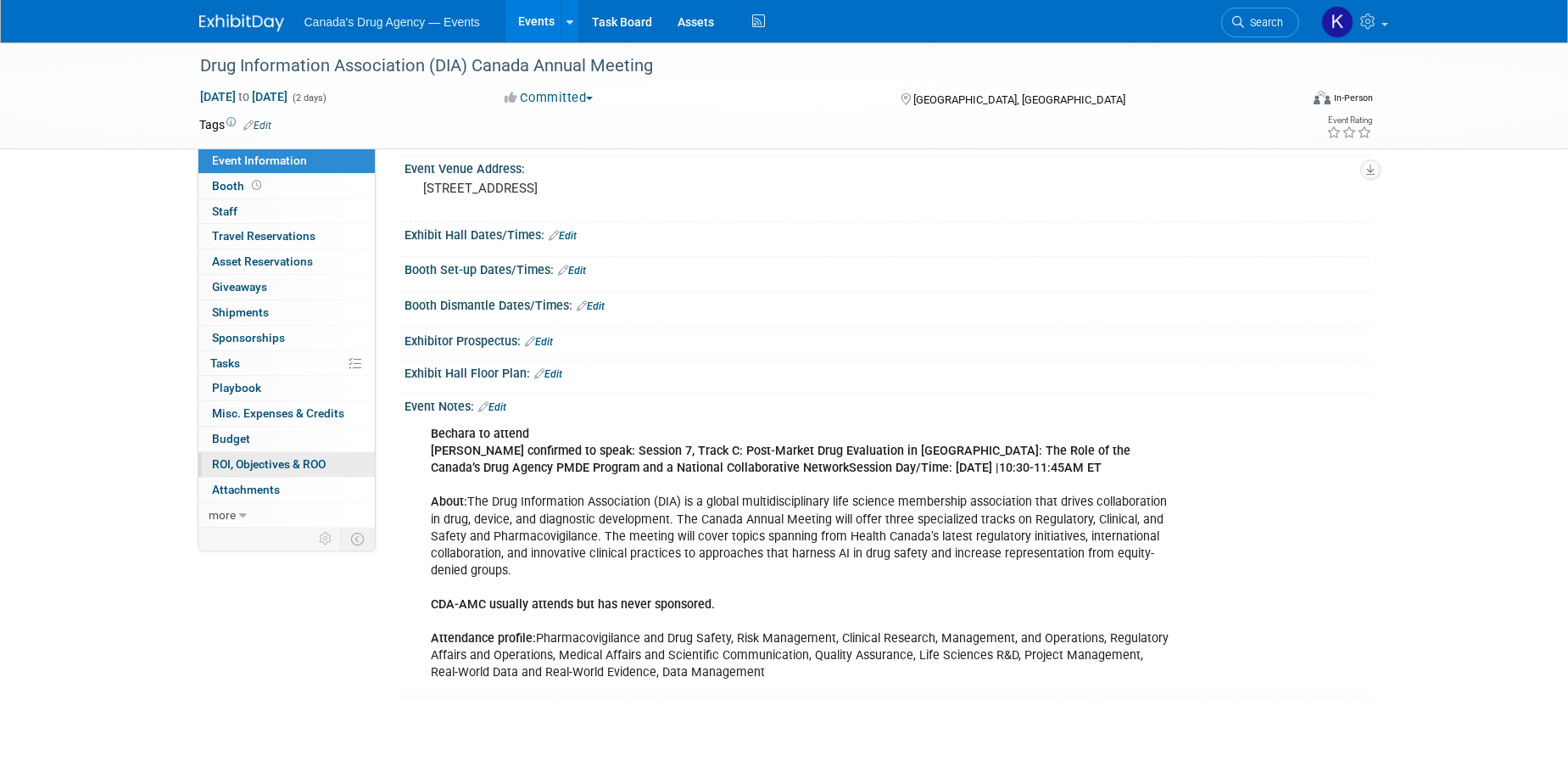
scroll to position [233, 0]
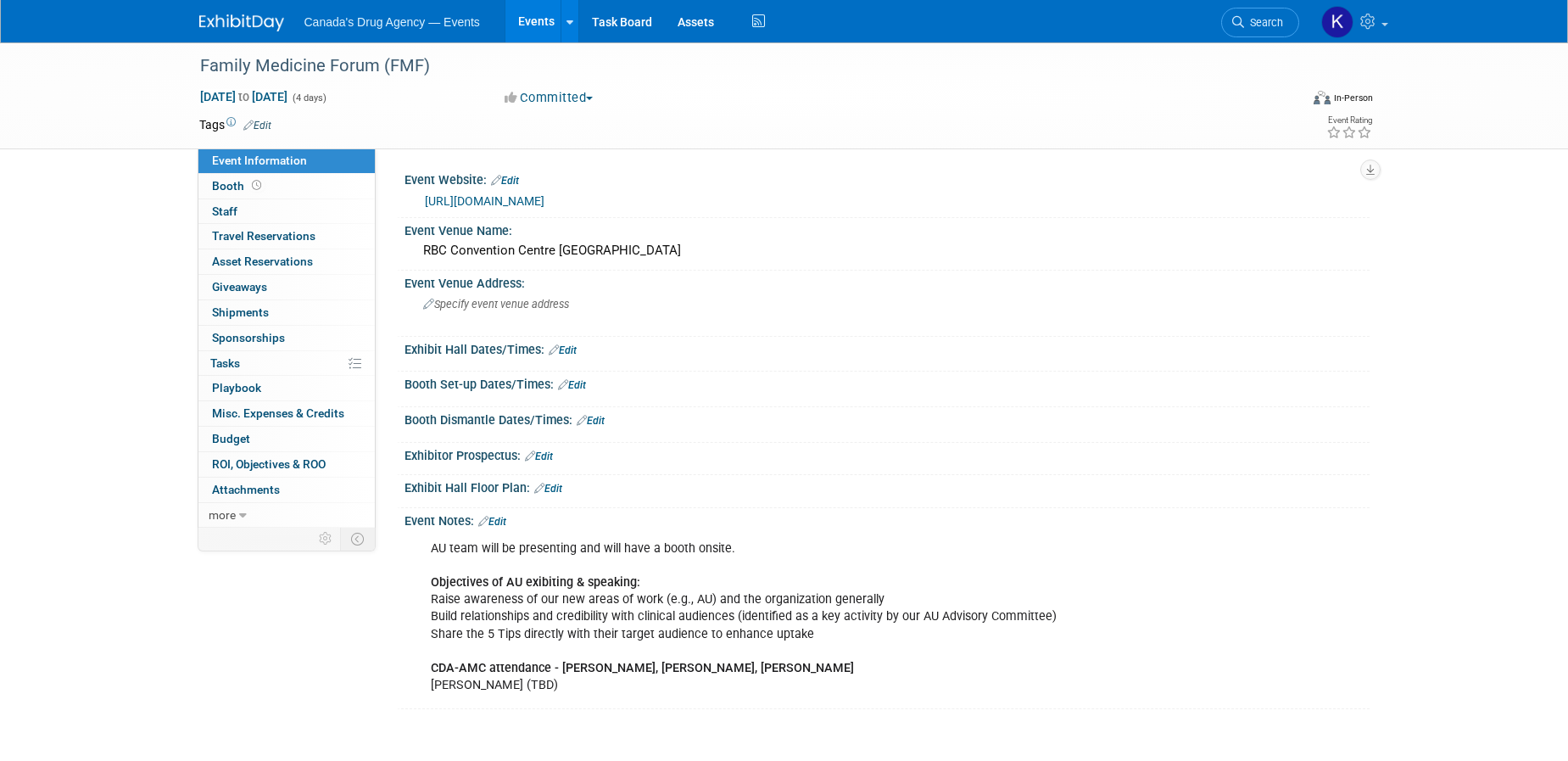
click at [870, 613] on div "AU team will be presenting and will have a booth onsite. Objectives of AU exibi…" at bounding box center [800, 617] width 765 height 171
